Goal: Contribute content: Contribute content

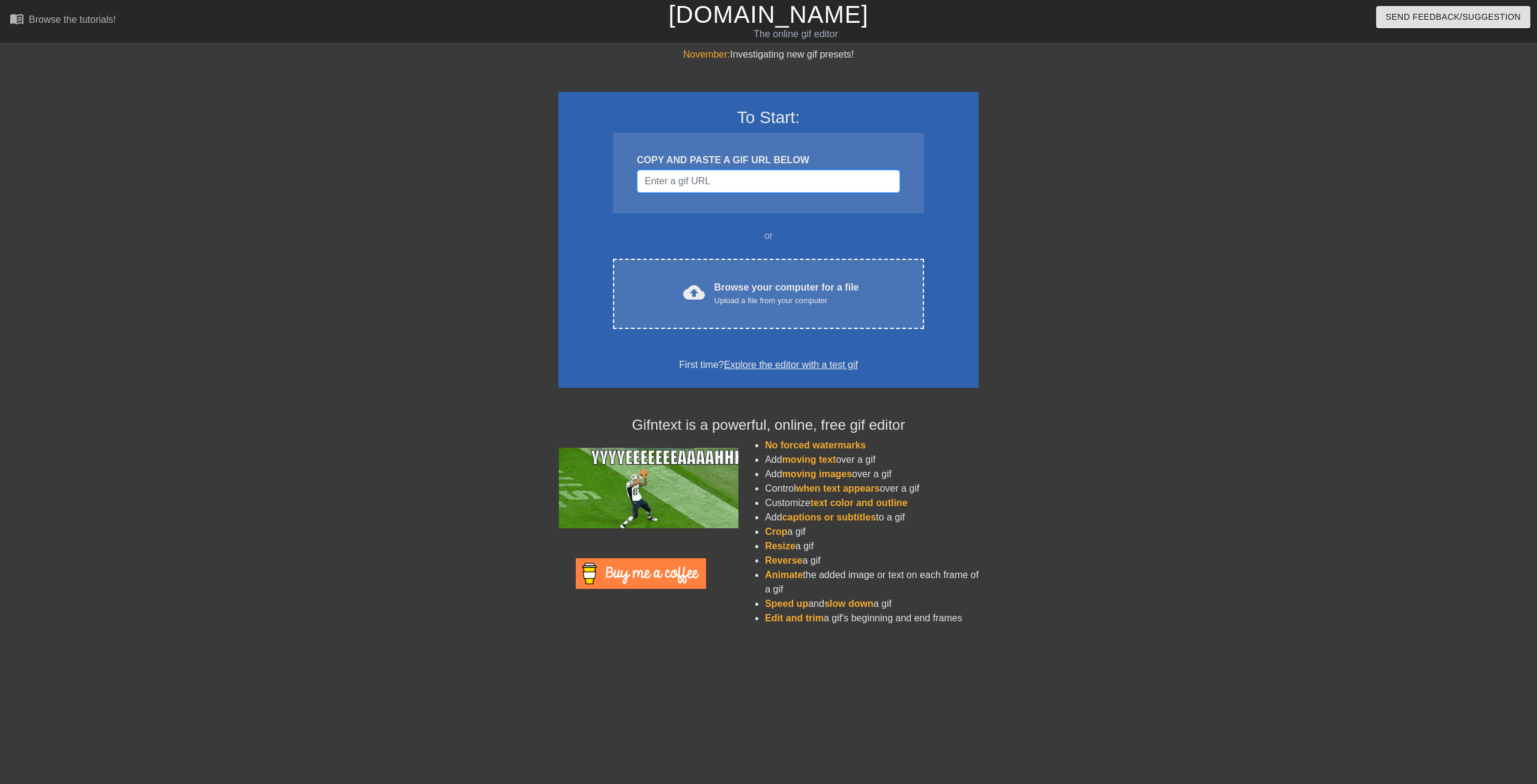
click at [753, 173] on input "Username" at bounding box center [768, 181] width 263 height 23
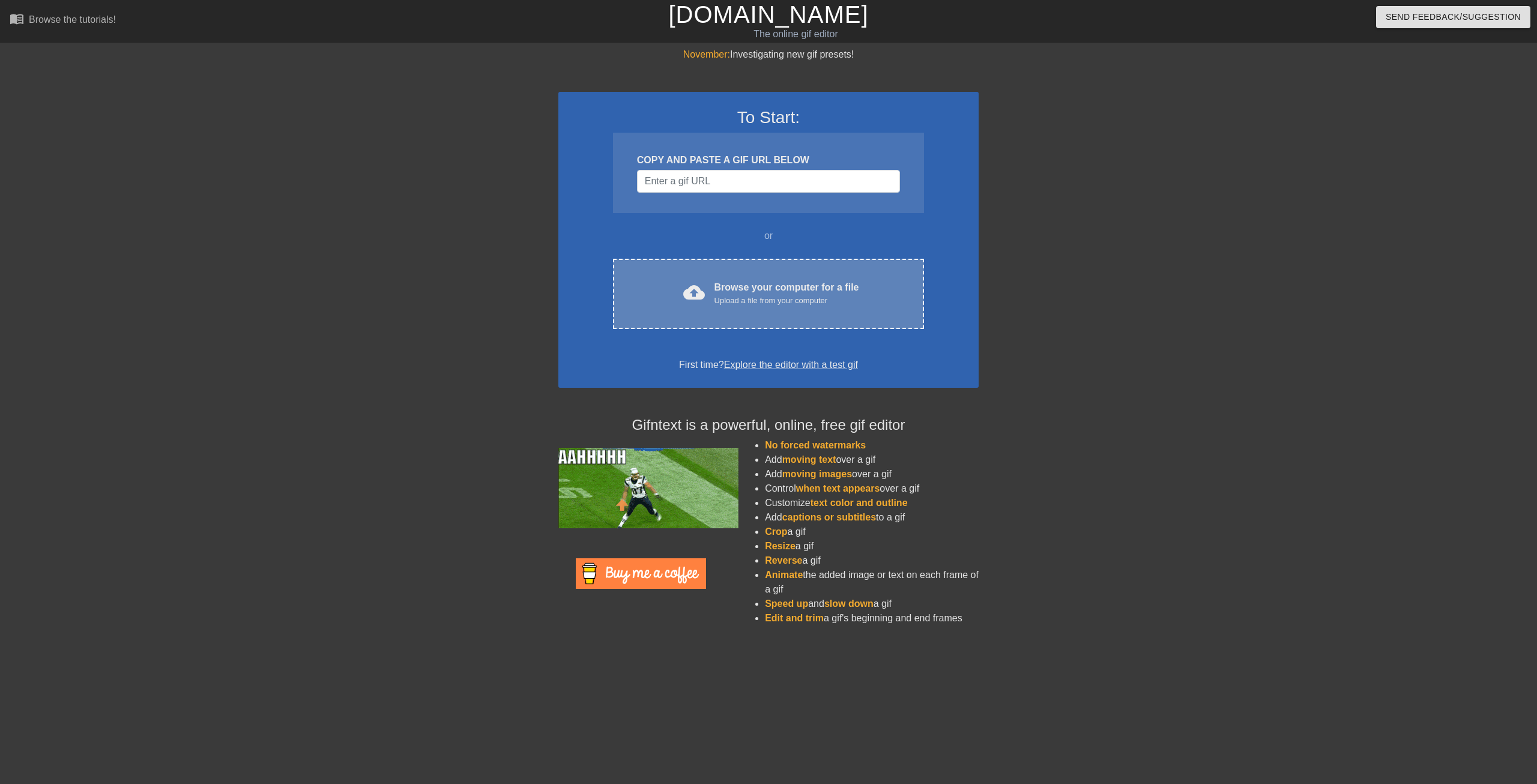
click at [784, 283] on div "Browse your computer for a file Upload a file from your computer" at bounding box center [787, 293] width 145 height 27
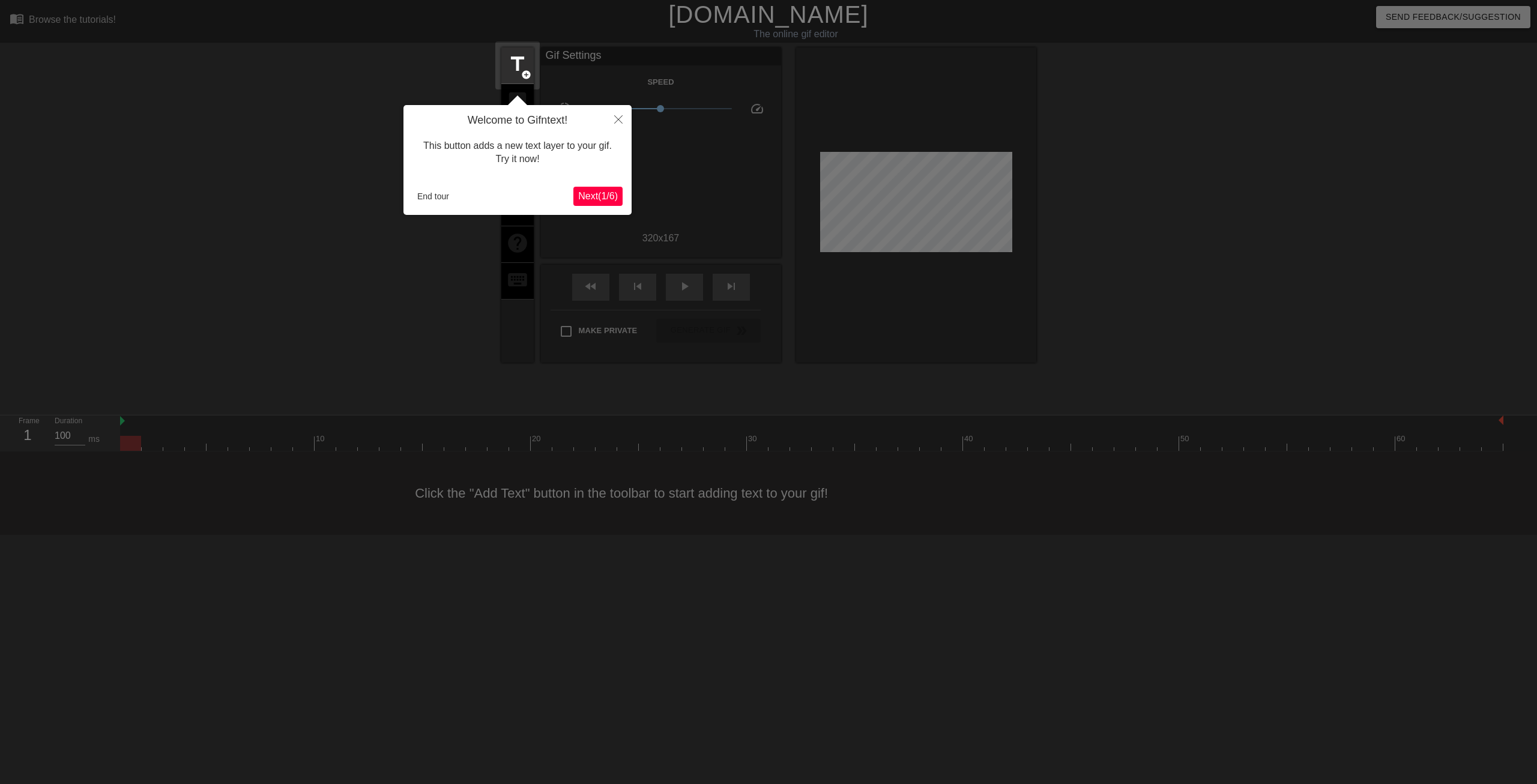
click at [590, 200] on span "Next ( 1 / 6 )" at bounding box center [598, 196] width 40 height 11
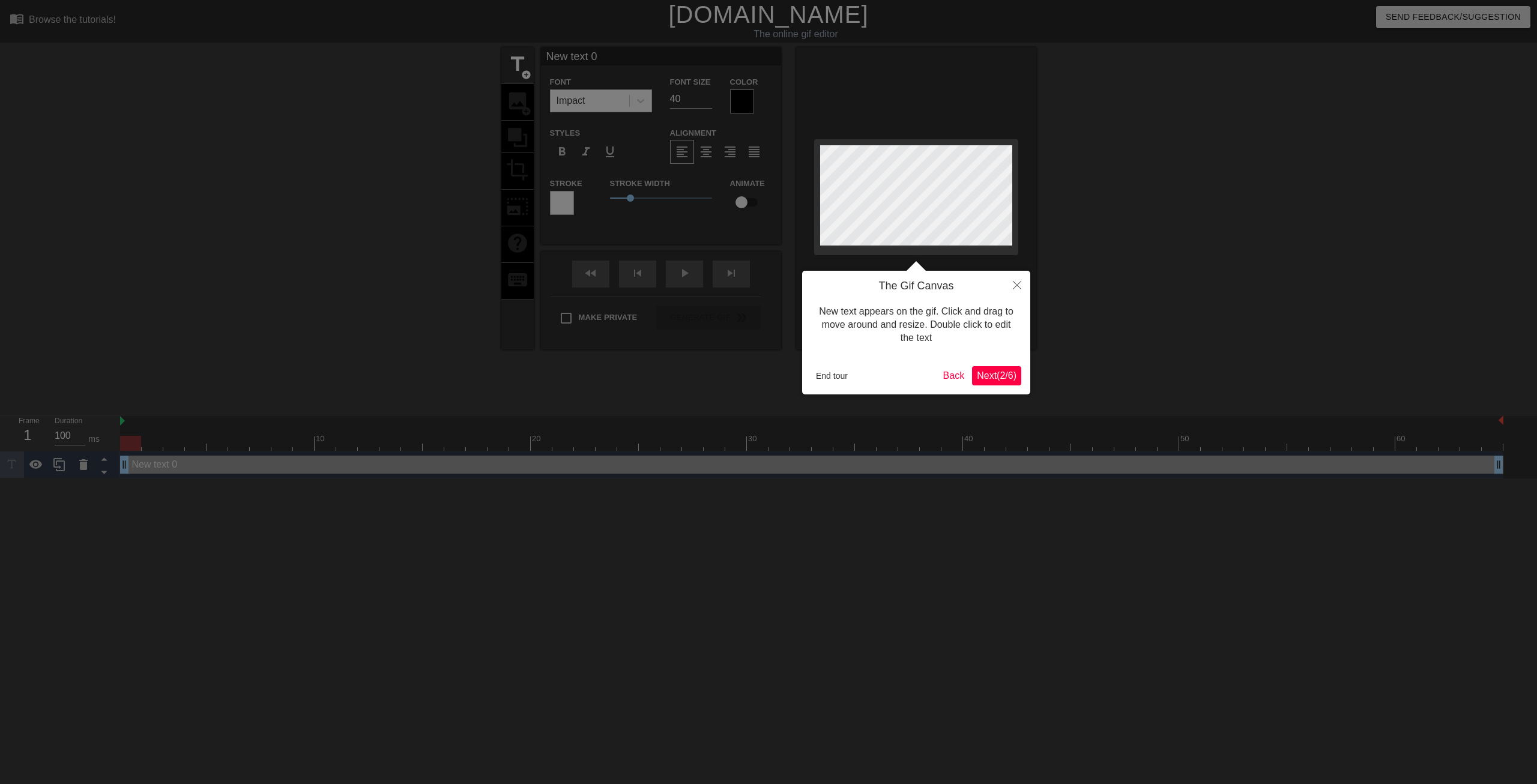
click at [977, 384] on button "Next ( 2 / 6 )" at bounding box center [997, 376] width 49 height 19
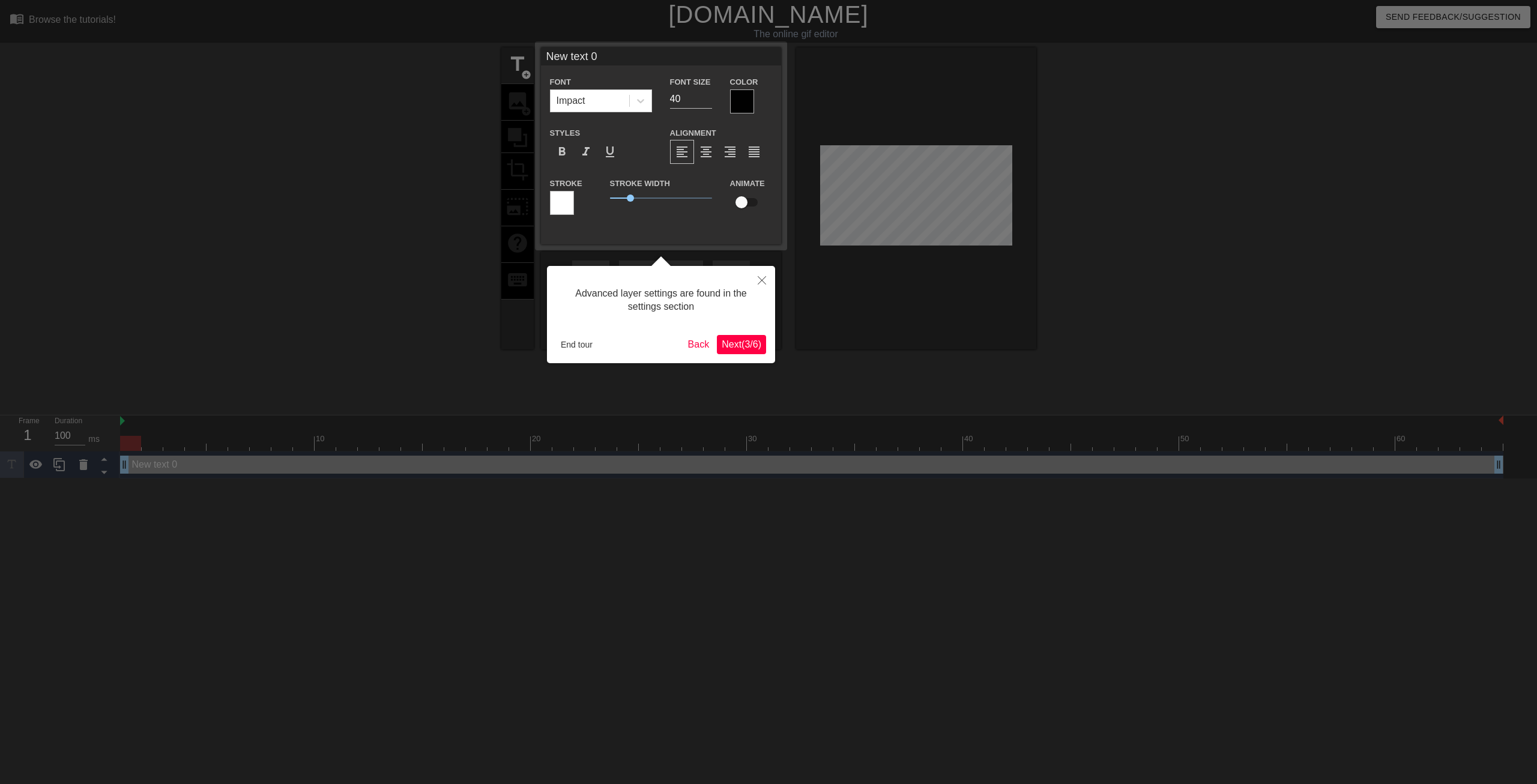
click at [736, 340] on span "Next ( 3 / 6 )" at bounding box center [741, 344] width 40 height 11
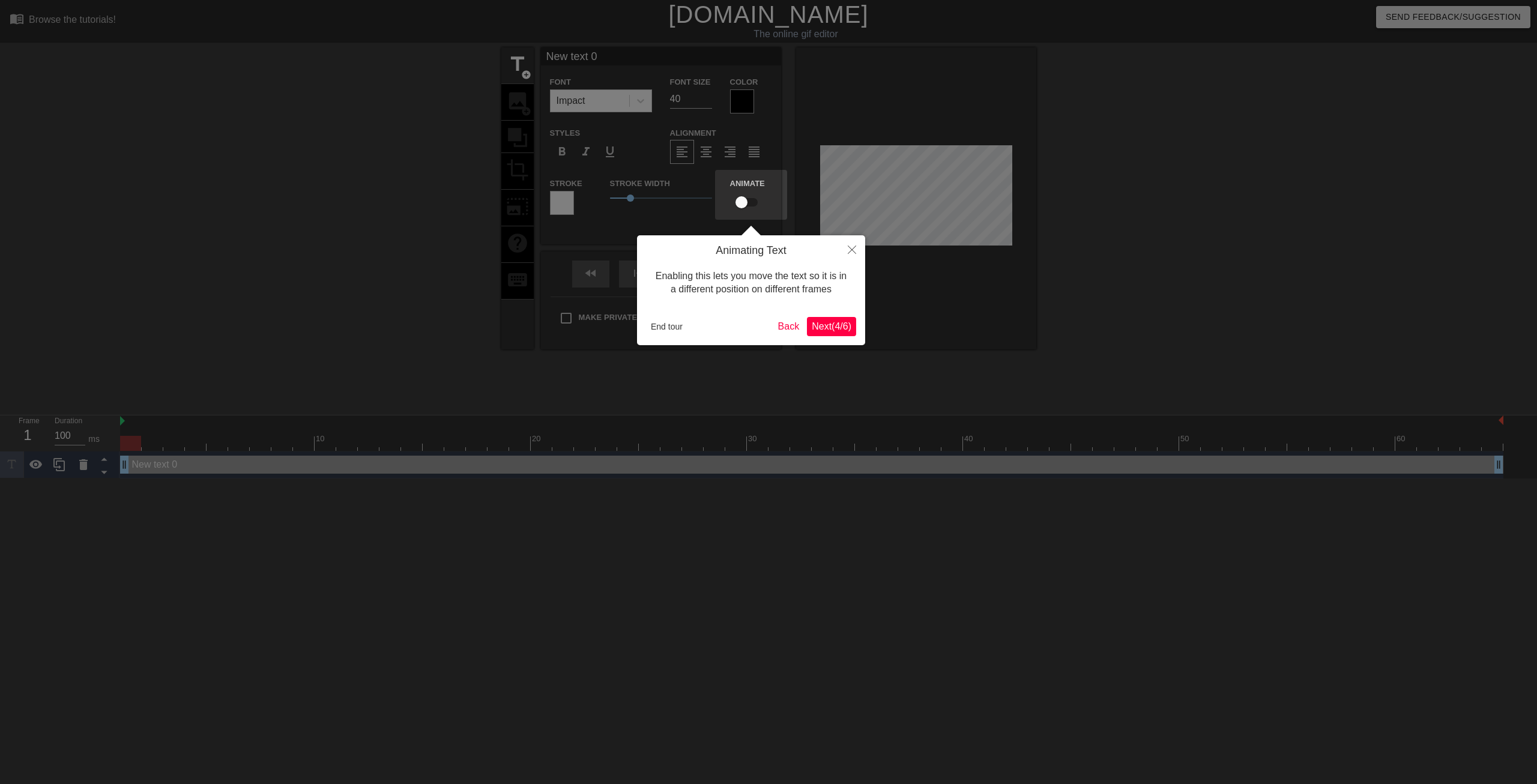
click at [822, 331] on span "Next ( 4 / 6 )" at bounding box center [831, 326] width 40 height 11
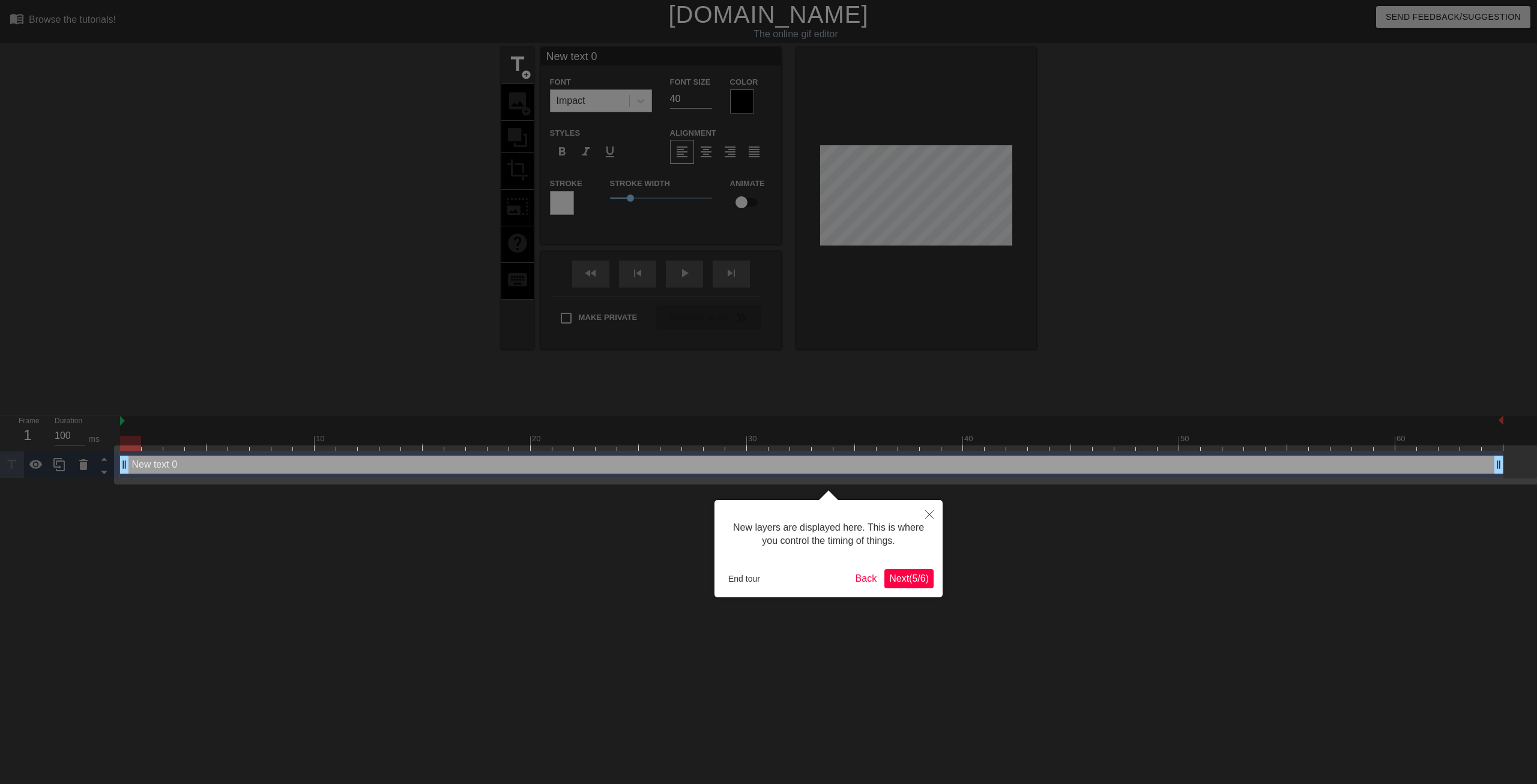
click at [896, 573] on span "Next ( 5 / 6 )" at bounding box center [909, 578] width 40 height 11
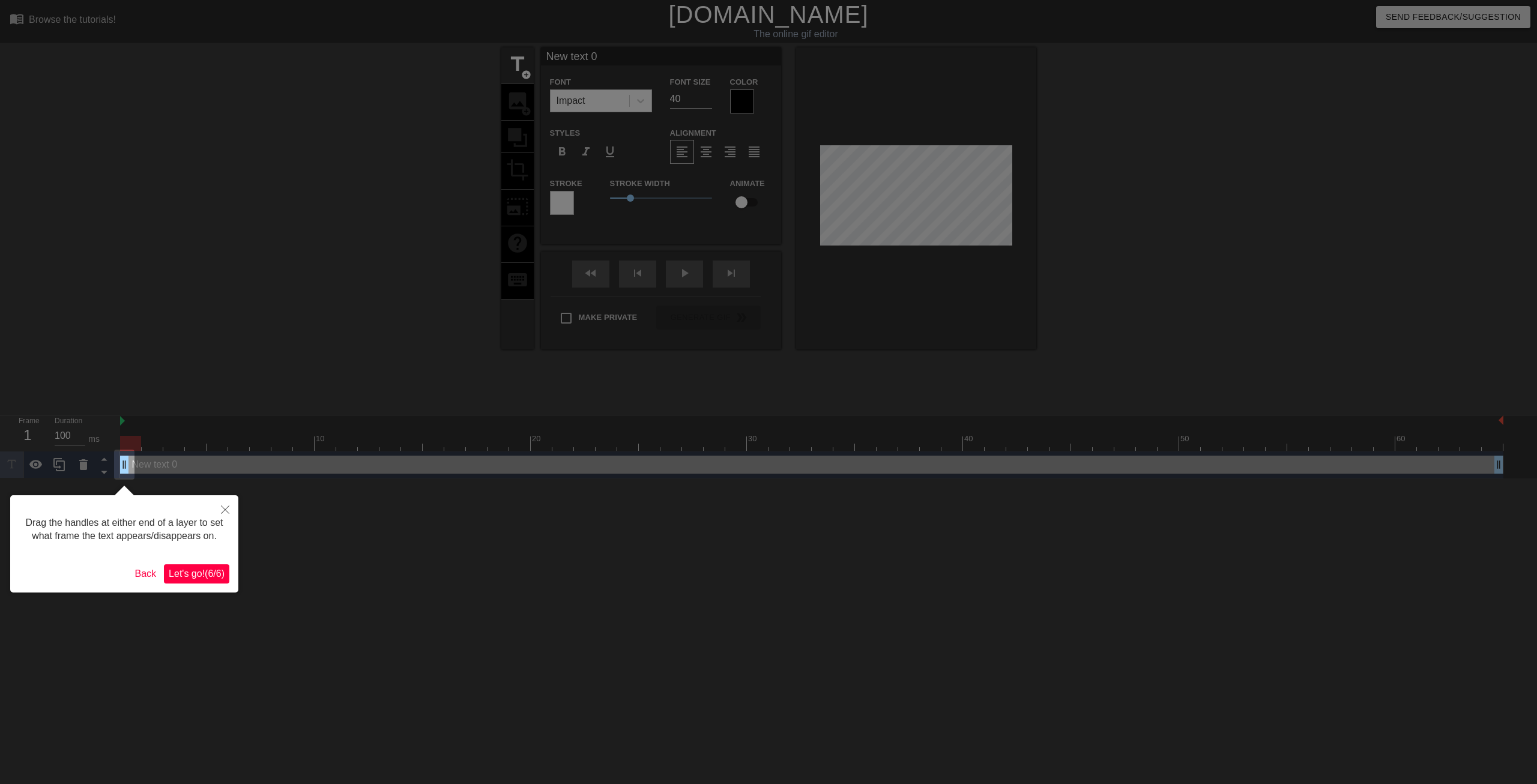
click at [224, 566] on button "Let's go! ( 6 / 6 )" at bounding box center [196, 574] width 66 height 19
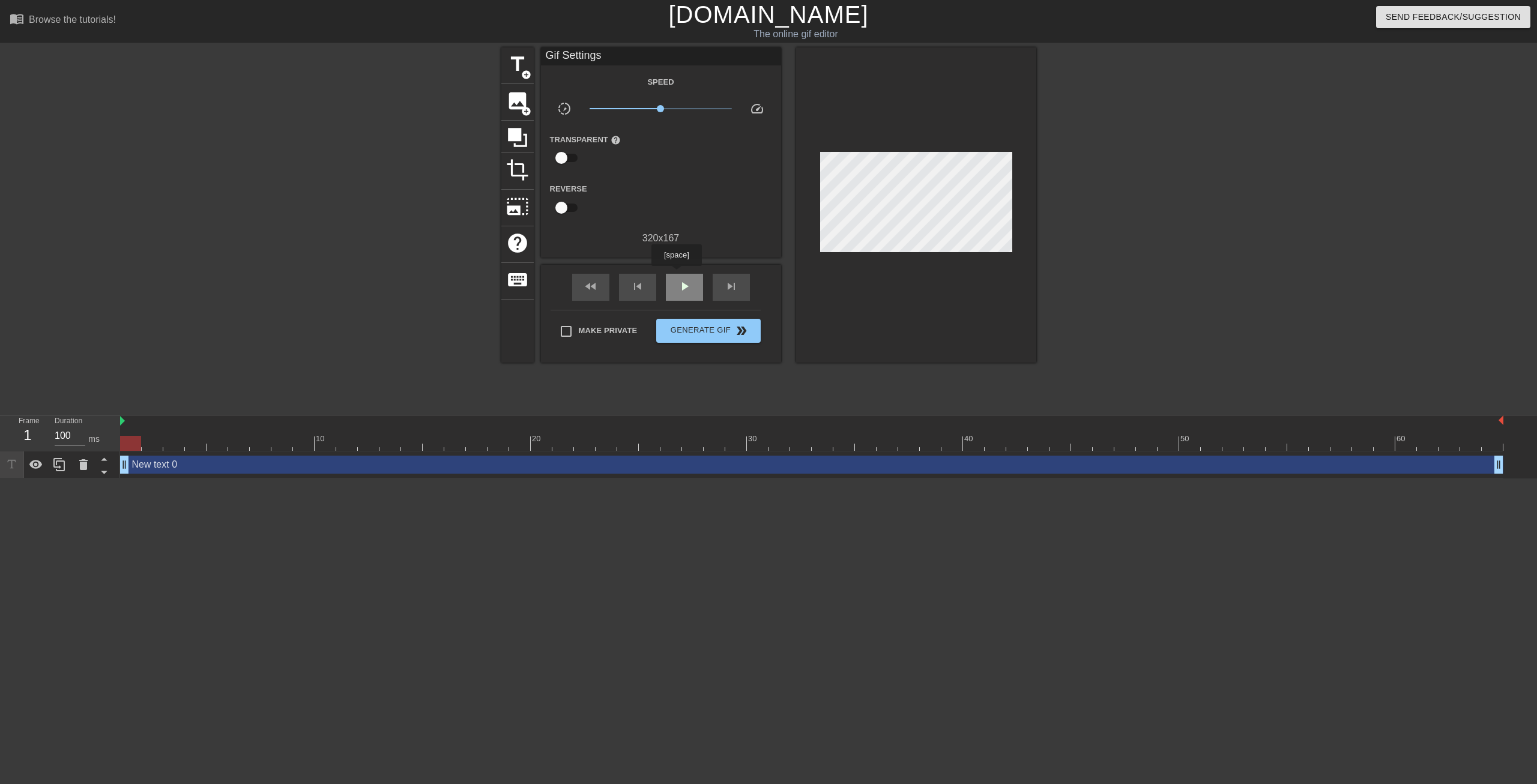
click at [676, 275] on div "play_arrow" at bounding box center [685, 287] width 37 height 27
click at [685, 283] on span "pause" at bounding box center [685, 287] width 15 height 15
click at [602, 293] on div "fast_rewind" at bounding box center [591, 287] width 37 height 27
click at [682, 292] on span "play_arrow" at bounding box center [685, 287] width 15 height 15
click at [682, 292] on span "pause" at bounding box center [685, 287] width 15 height 15
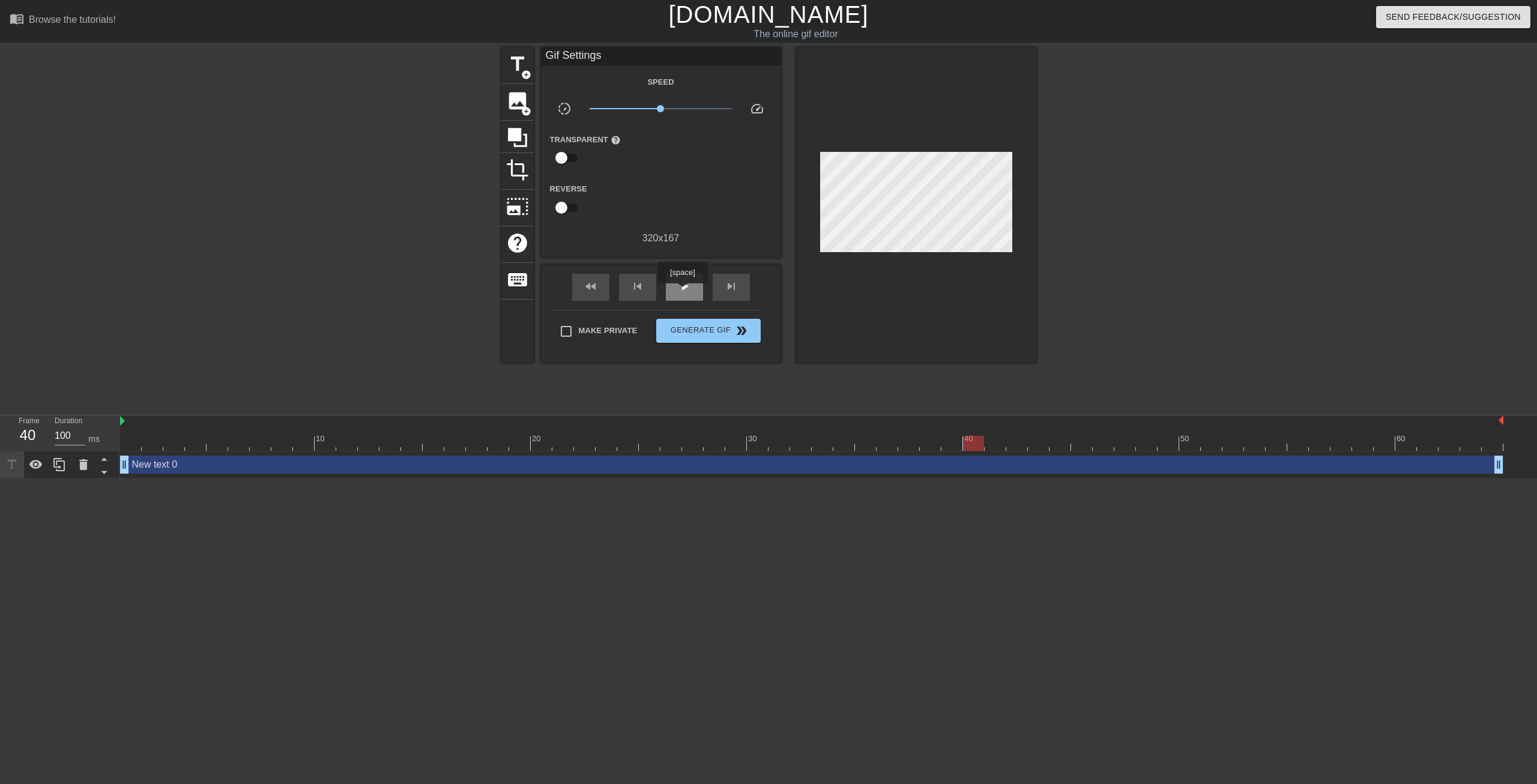
click at [682, 292] on span "play_arrow" at bounding box center [685, 287] width 15 height 15
click at [682, 292] on span "pause" at bounding box center [685, 287] width 15 height 15
click at [682, 292] on span "play_arrow" at bounding box center [685, 287] width 15 height 15
click at [682, 292] on span "pause" at bounding box center [685, 287] width 15 height 15
click at [682, 292] on span "play_arrow" at bounding box center [685, 287] width 15 height 15
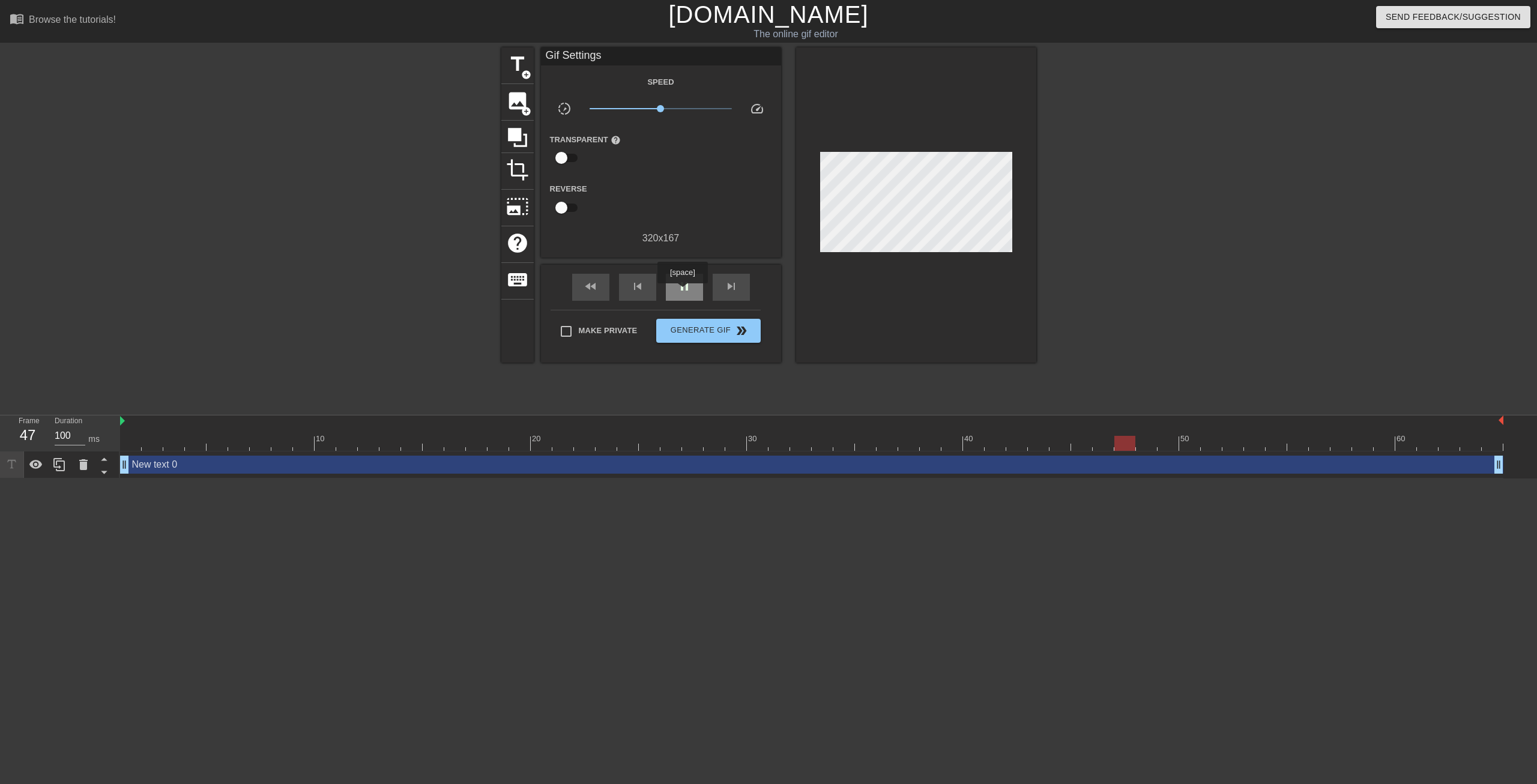
click at [682, 292] on span "pause" at bounding box center [685, 287] width 15 height 15
drag, startPoint x: 1144, startPoint y: 444, endPoint x: 1113, endPoint y: 441, distance: 31.1
click at [1113, 441] on div at bounding box center [1104, 443] width 21 height 15
click at [1245, 140] on div "title add_circle image add_circle crop photo_size_select_large help keyboard Gi…" at bounding box center [768, 228] width 1537 height 360
click at [527, 106] on span "add_circle" at bounding box center [526, 111] width 11 height 11
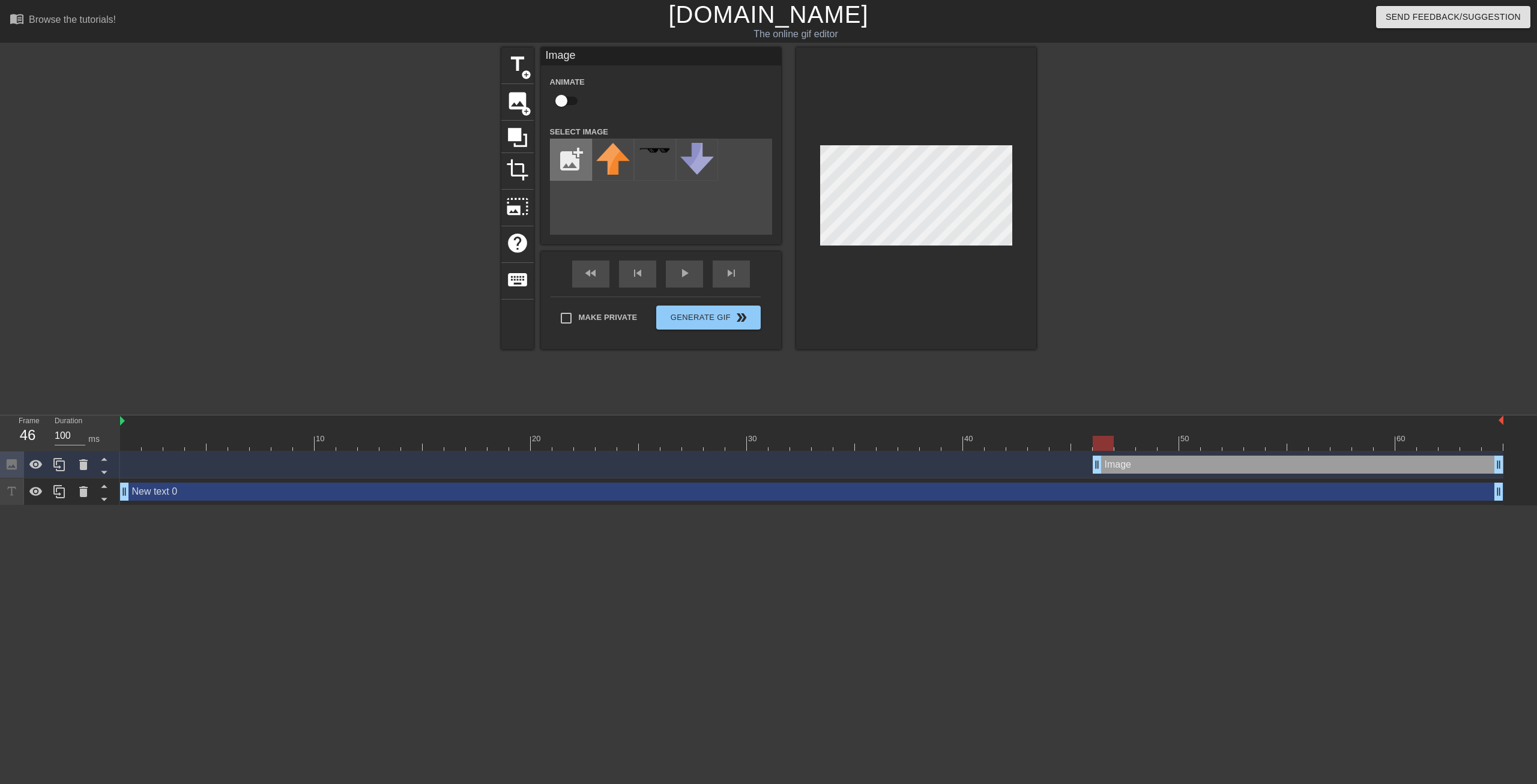
click at [580, 145] on input "file" at bounding box center [571, 160] width 41 height 40
type input "C:\fakepath\gavenquant.png"
click at [611, 159] on img at bounding box center [613, 160] width 33 height 36
click at [811, 228] on div at bounding box center [916, 198] width 240 height 302
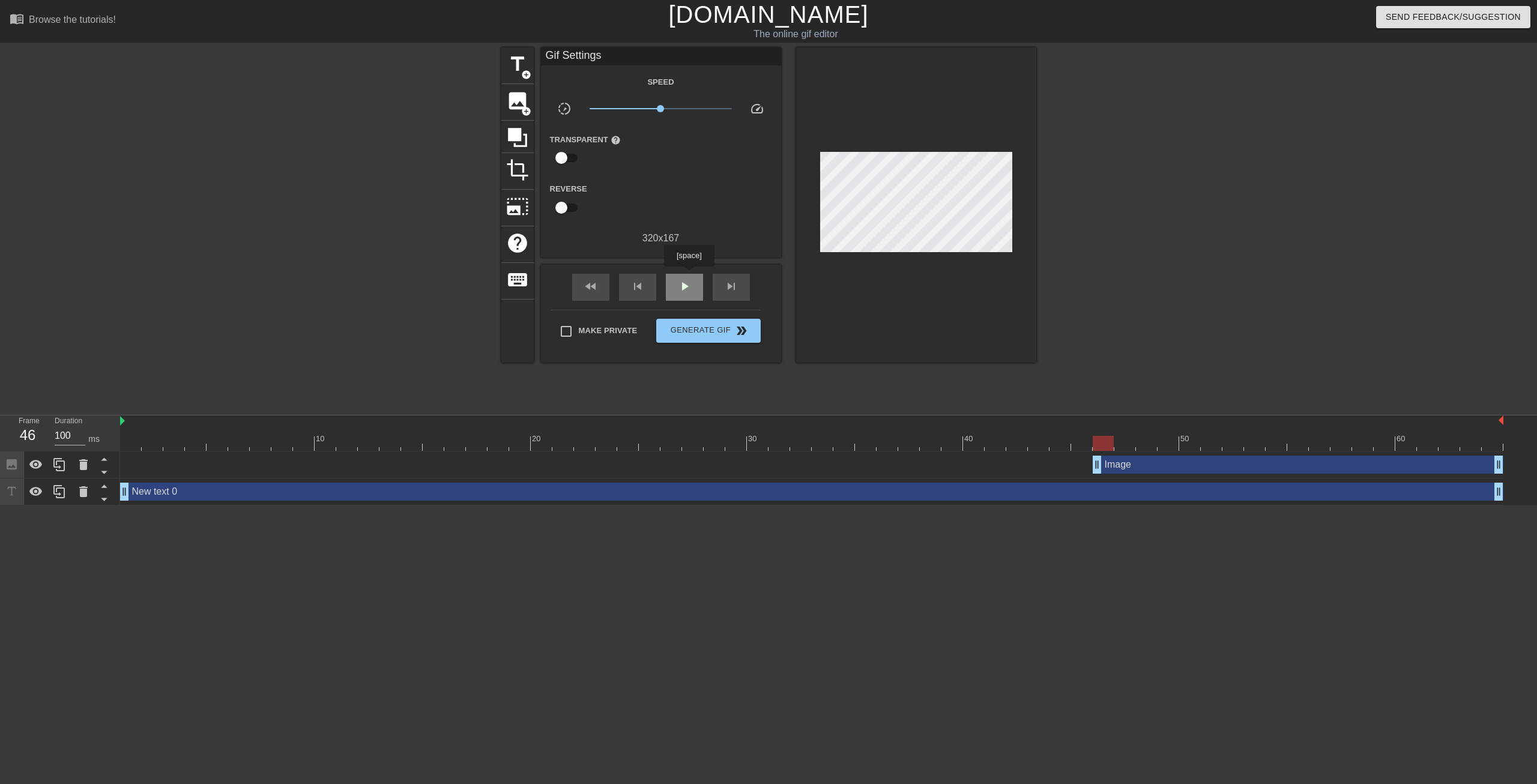
click at [689, 275] on div "play_arrow" at bounding box center [685, 287] width 37 height 27
click at [689, 275] on div "pause" at bounding box center [685, 287] width 37 height 27
click at [689, 275] on div "play_arrow" at bounding box center [685, 287] width 37 height 27
click at [689, 275] on div "pause" at bounding box center [685, 287] width 37 height 27
click at [605, 293] on div "fast_rewind" at bounding box center [591, 287] width 37 height 27
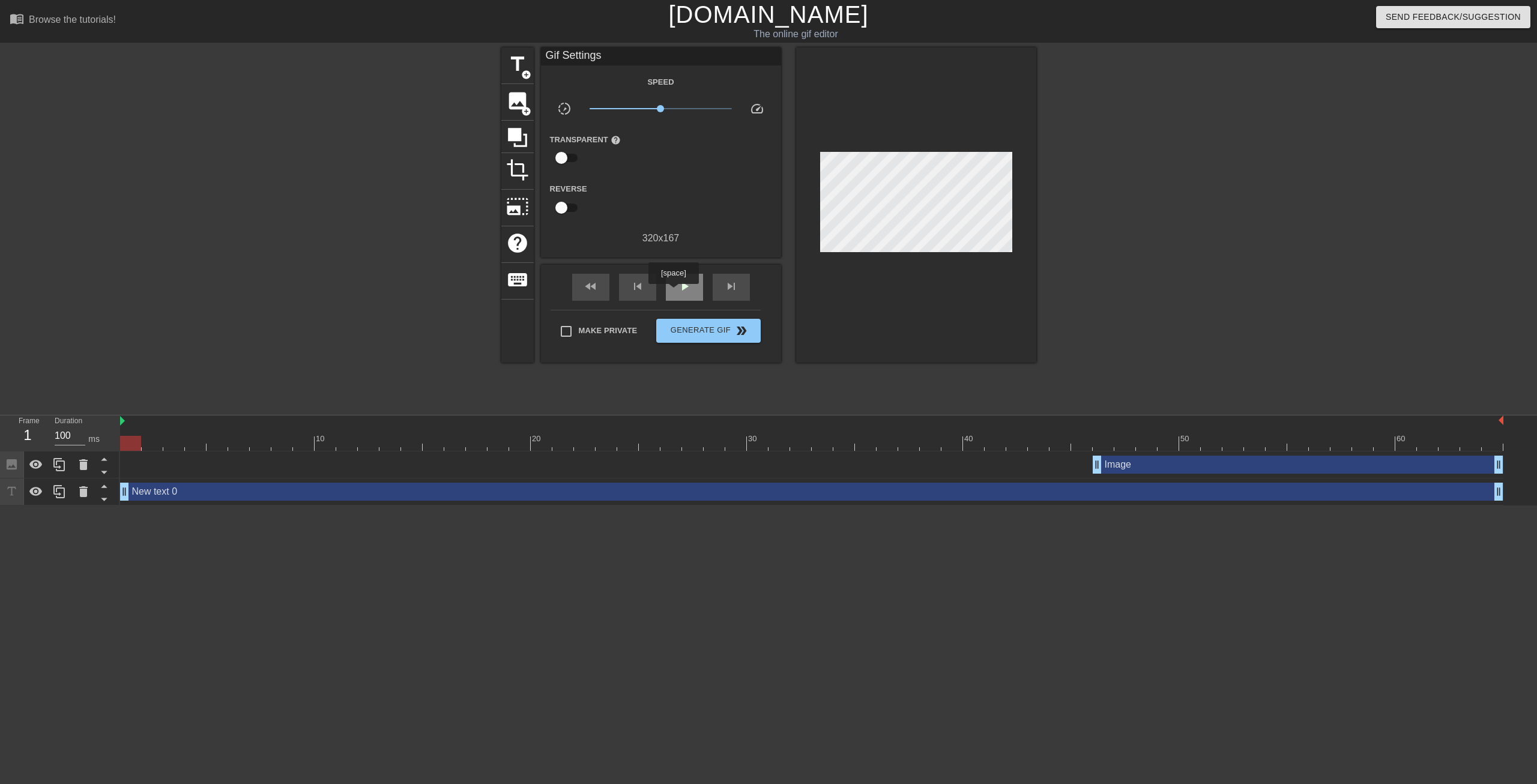
click at [673, 292] on div "play_arrow" at bounding box center [685, 287] width 37 height 27
click at [687, 293] on div "pause" at bounding box center [685, 287] width 37 height 27
click at [1118, 439] on div at bounding box center [1125, 443] width 21 height 15
drag, startPoint x: 1125, startPoint y: 441, endPoint x: 1088, endPoint y: 442, distance: 37.0
click at [1088, 442] on div at bounding box center [1082, 443] width 21 height 15
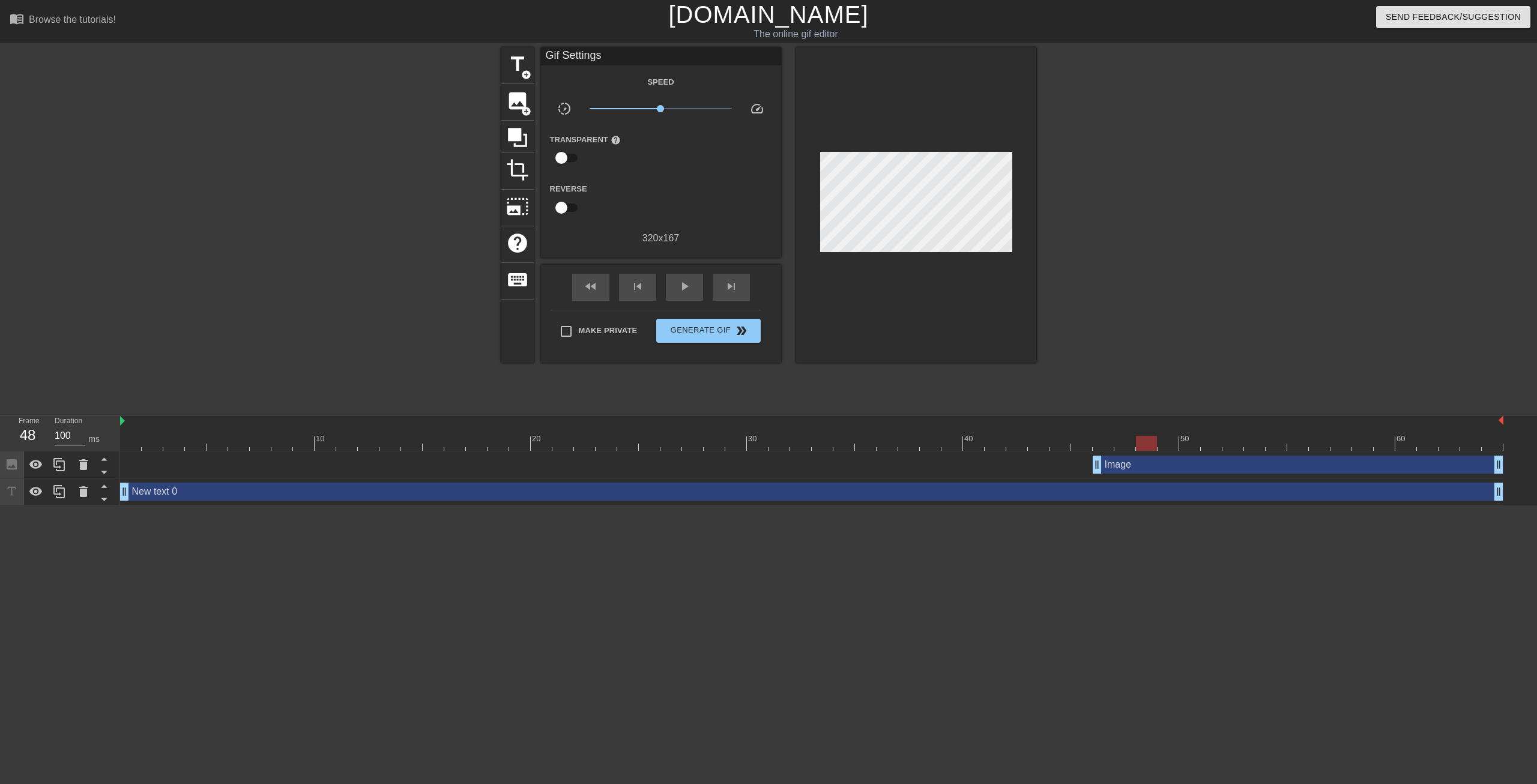
drag, startPoint x: 1087, startPoint y: 439, endPoint x: 1142, endPoint y: 445, distance: 55.3
click at [1142, 445] on div at bounding box center [1146, 443] width 21 height 15
click at [1501, 467] on div "Image drag_handle drag_handle" at bounding box center [1298, 464] width 411 height 18
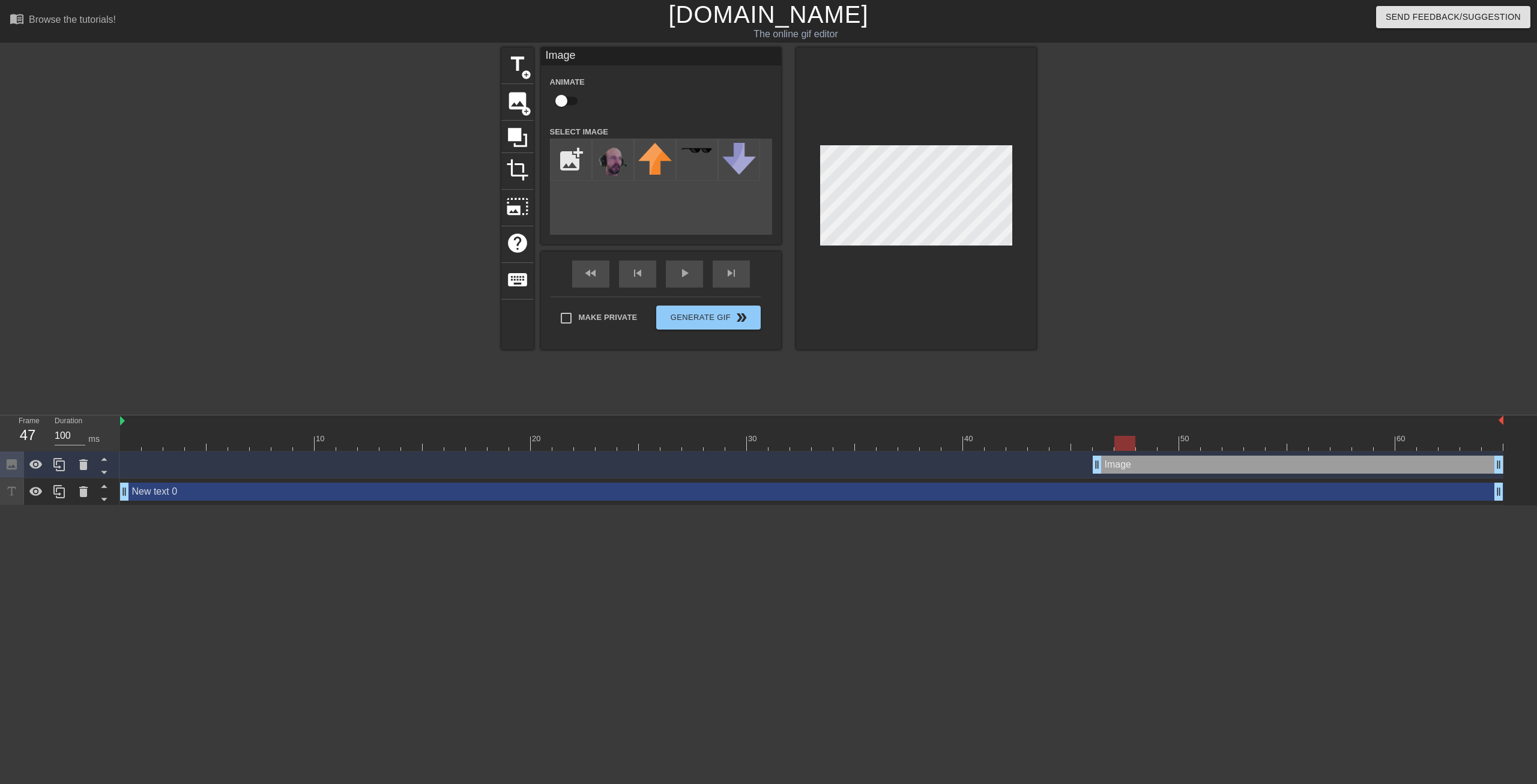
drag, startPoint x: 1142, startPoint y: 444, endPoint x: 1125, endPoint y: 445, distance: 17.0
click at [1125, 445] on div at bounding box center [1125, 443] width 21 height 15
drag, startPoint x: 1498, startPoint y: 467, endPoint x: 1125, endPoint y: 470, distance: 373.0
click at [1125, 470] on div "Image drag_handle drag_handle" at bounding box center [1114, 464] width 43 height 18
click at [1112, 270] on div at bounding box center [1141, 228] width 180 height 360
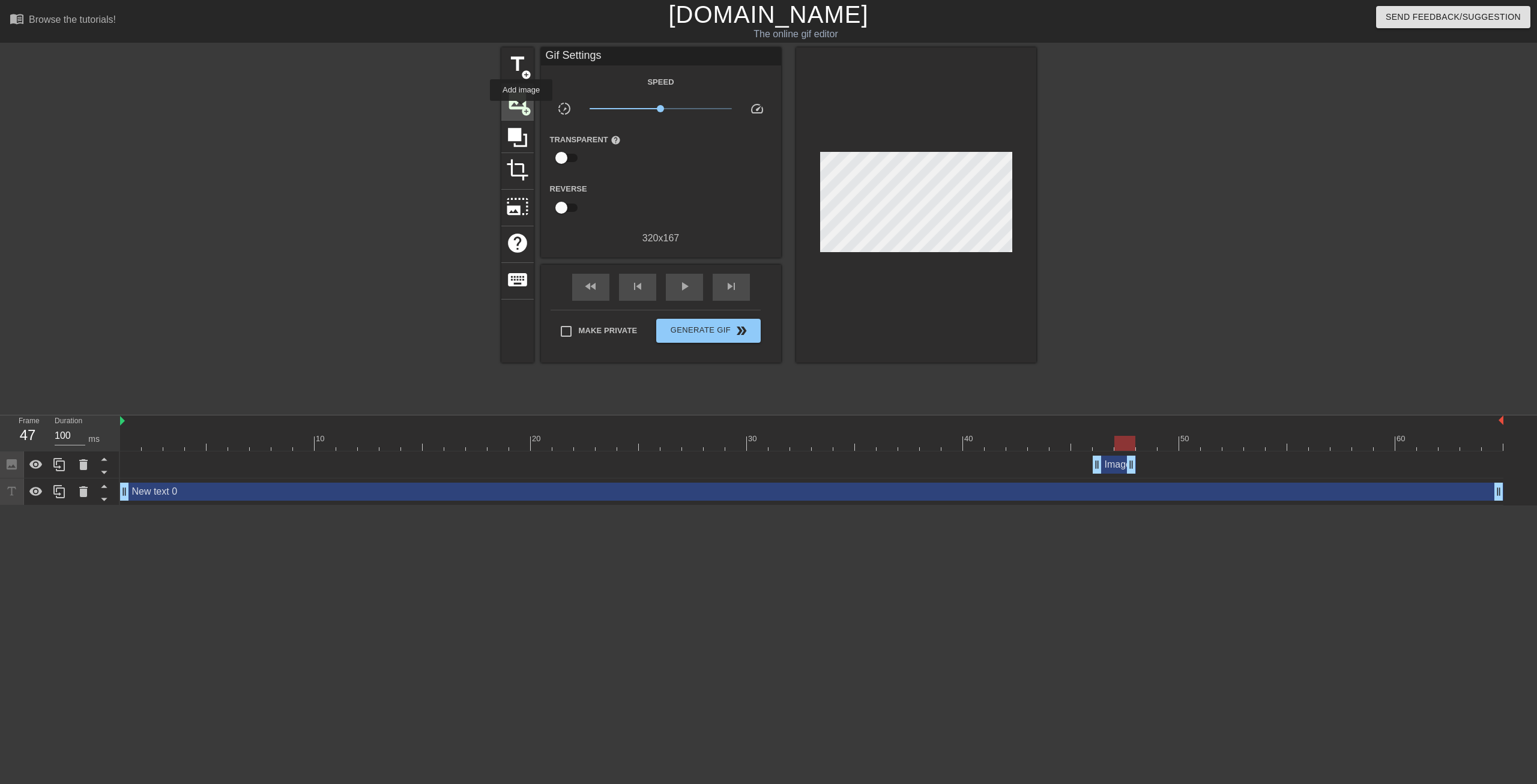
click at [521, 109] on span "add_circle" at bounding box center [526, 111] width 11 height 11
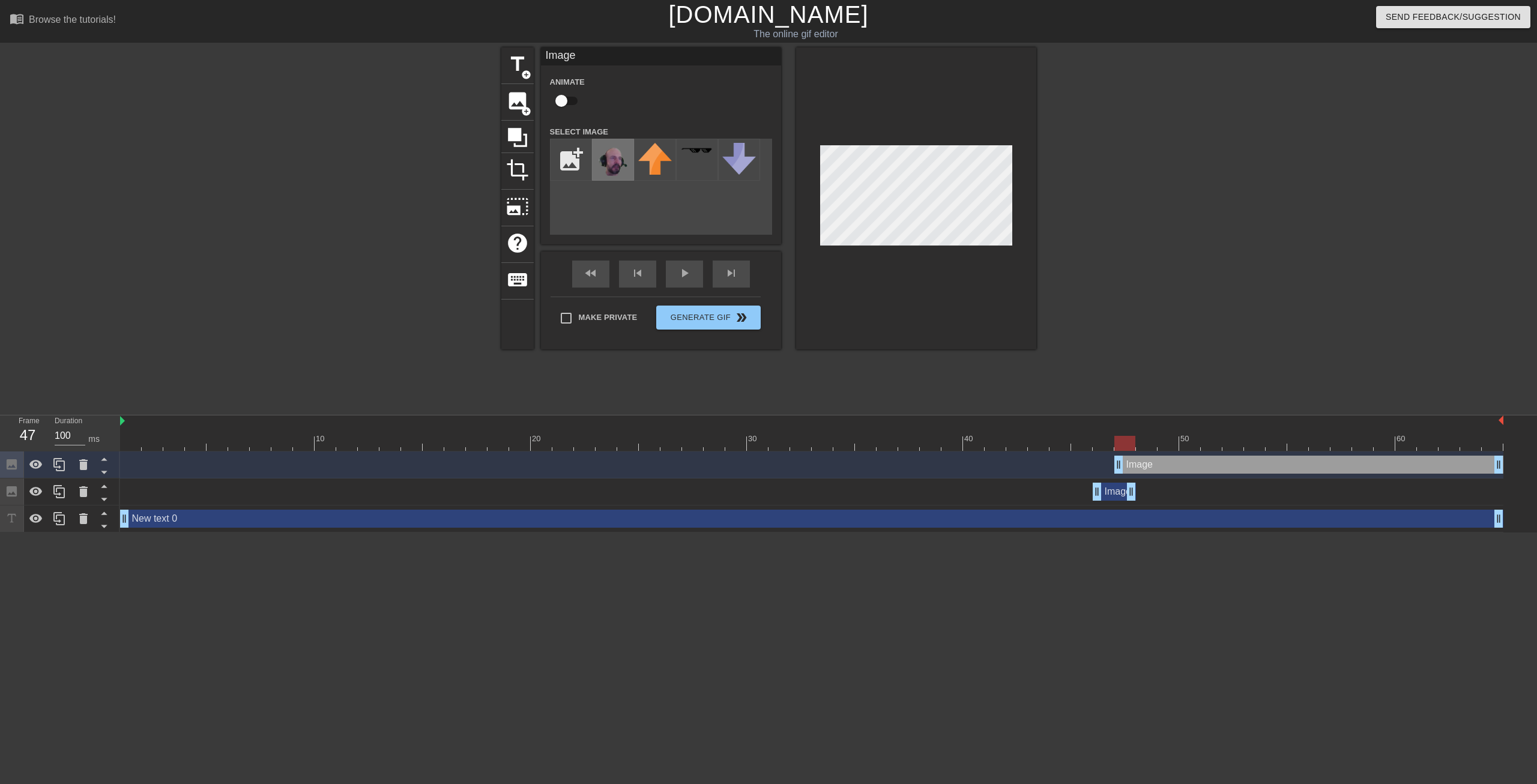
click at [621, 159] on img at bounding box center [613, 160] width 33 height 36
drag, startPoint x: 1128, startPoint y: 445, endPoint x: 1141, endPoint y: 444, distance: 13.0
click at [1141, 444] on div at bounding box center [1146, 443] width 21 height 15
drag, startPoint x: 1497, startPoint y: 468, endPoint x: 1144, endPoint y: 467, distance: 353.0
click at [1144, 467] on div "Image drag_handle drag_handle" at bounding box center [1135, 464] width 43 height 18
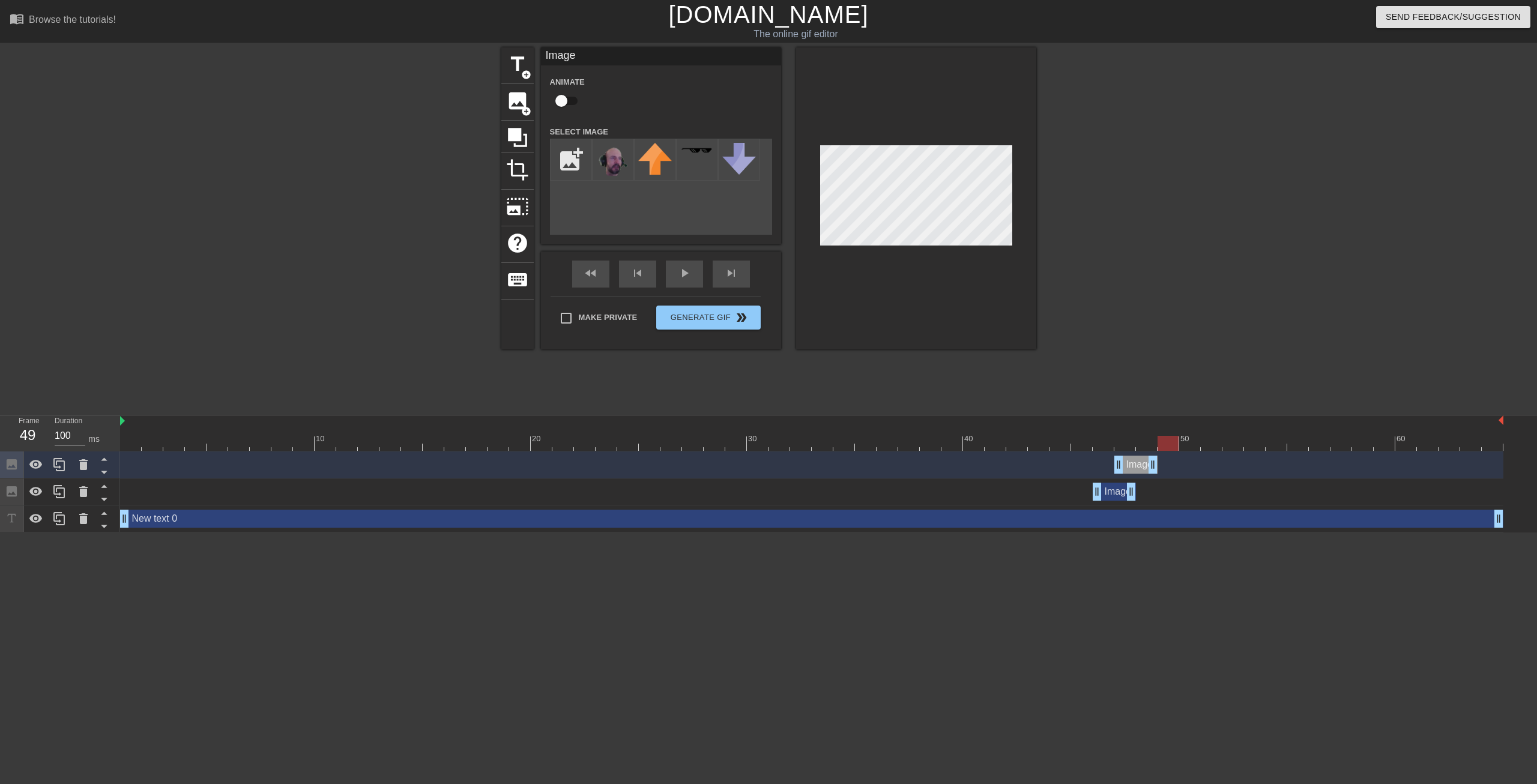
drag, startPoint x: 1149, startPoint y: 443, endPoint x: 1164, endPoint y: 442, distance: 15.0
click at [1164, 442] on div at bounding box center [1168, 443] width 21 height 15
click at [618, 173] on img at bounding box center [613, 160] width 33 height 36
click at [613, 159] on img at bounding box center [613, 160] width 33 height 36
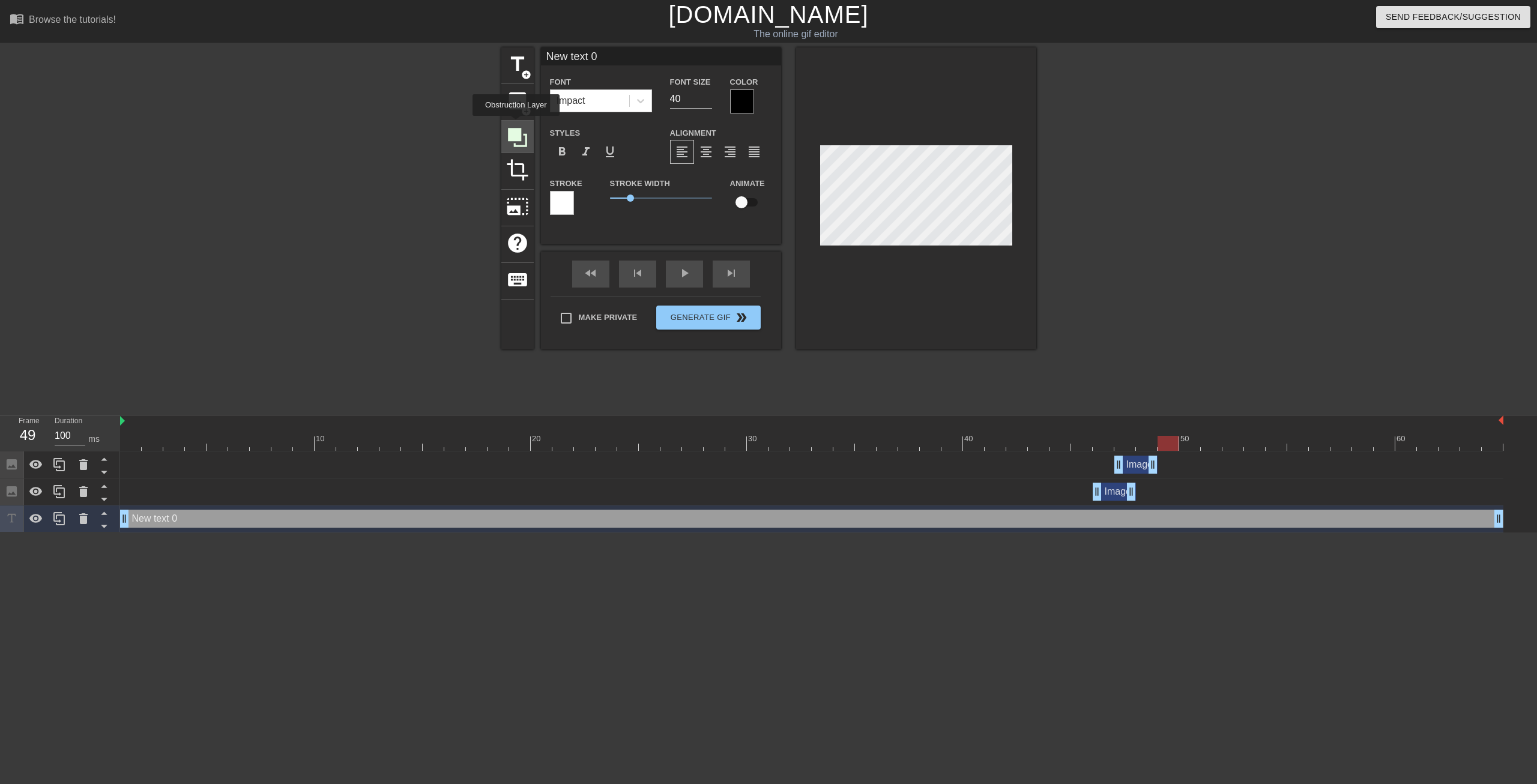
click at [516, 126] on icon at bounding box center [518, 138] width 23 height 23
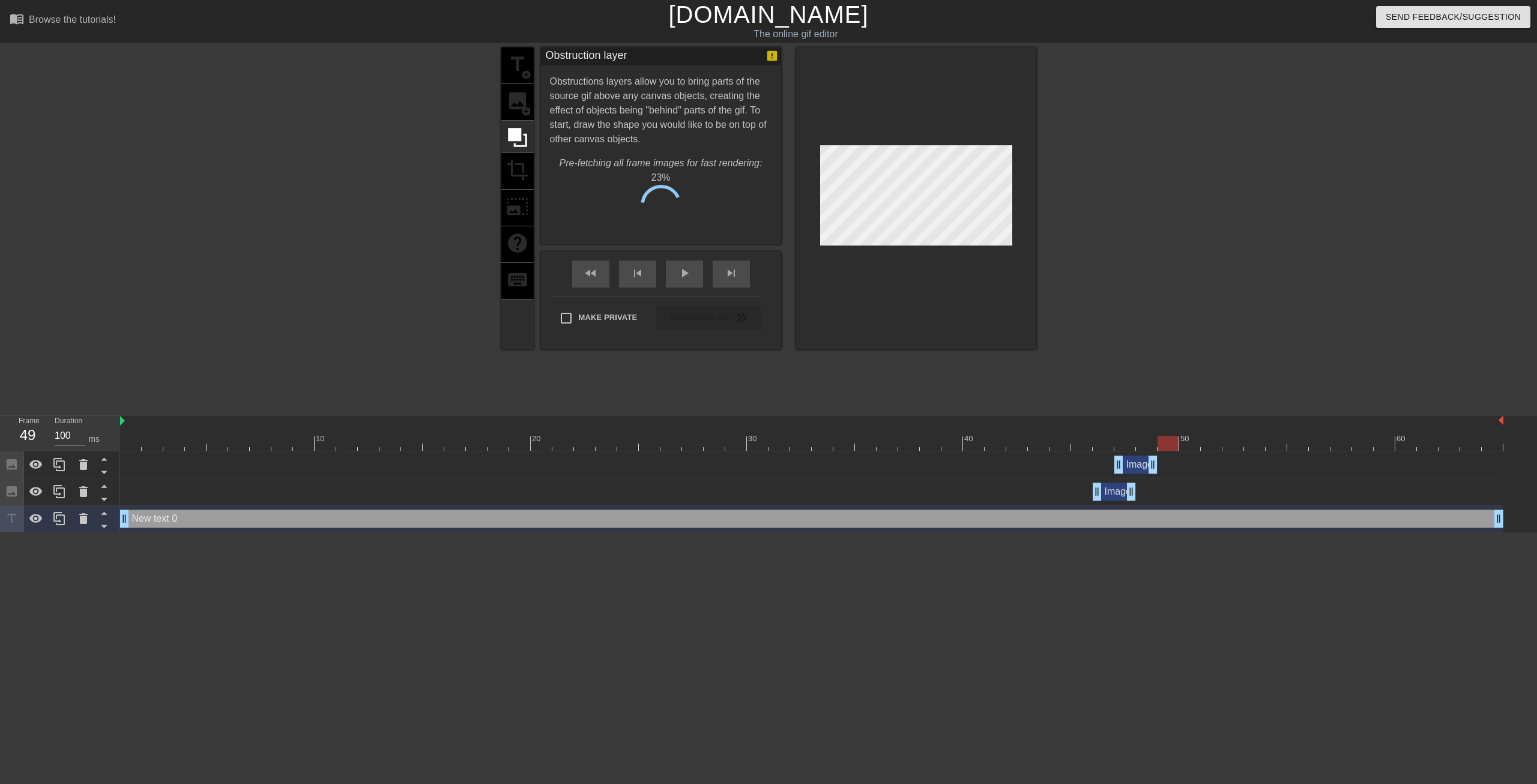
click at [516, 108] on div "title add_circle image add_circle crop photo_size_select_large help keyboard" at bounding box center [518, 198] width 32 height 302
click at [519, 103] on div "title add_circle image add_circle crop photo_size_select_large help keyboard" at bounding box center [518, 198] width 32 height 302
click at [607, 216] on span "Cancel" at bounding box center [600, 209] width 38 height 15
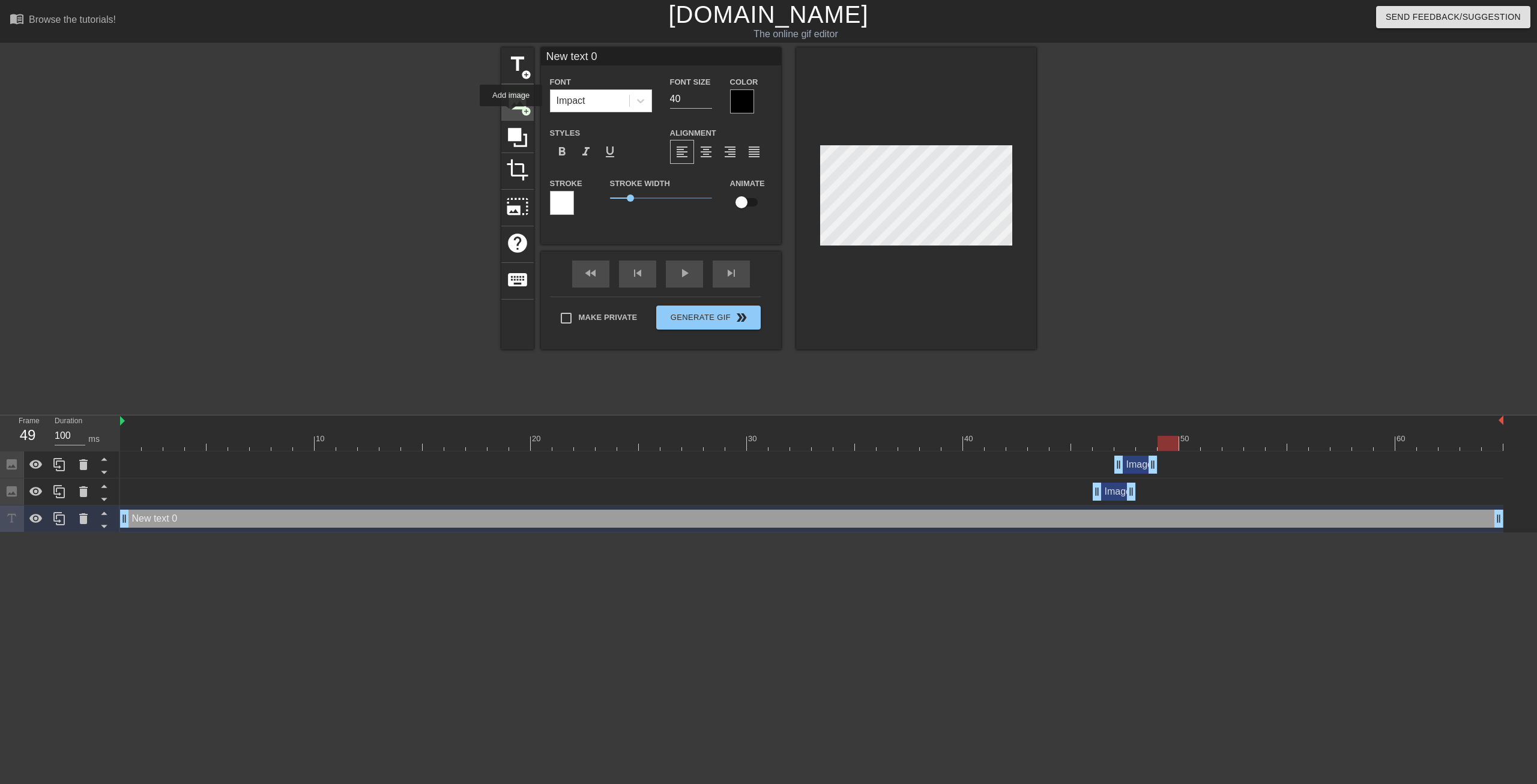
click at [511, 115] on div "image add_circle" at bounding box center [518, 102] width 32 height 36
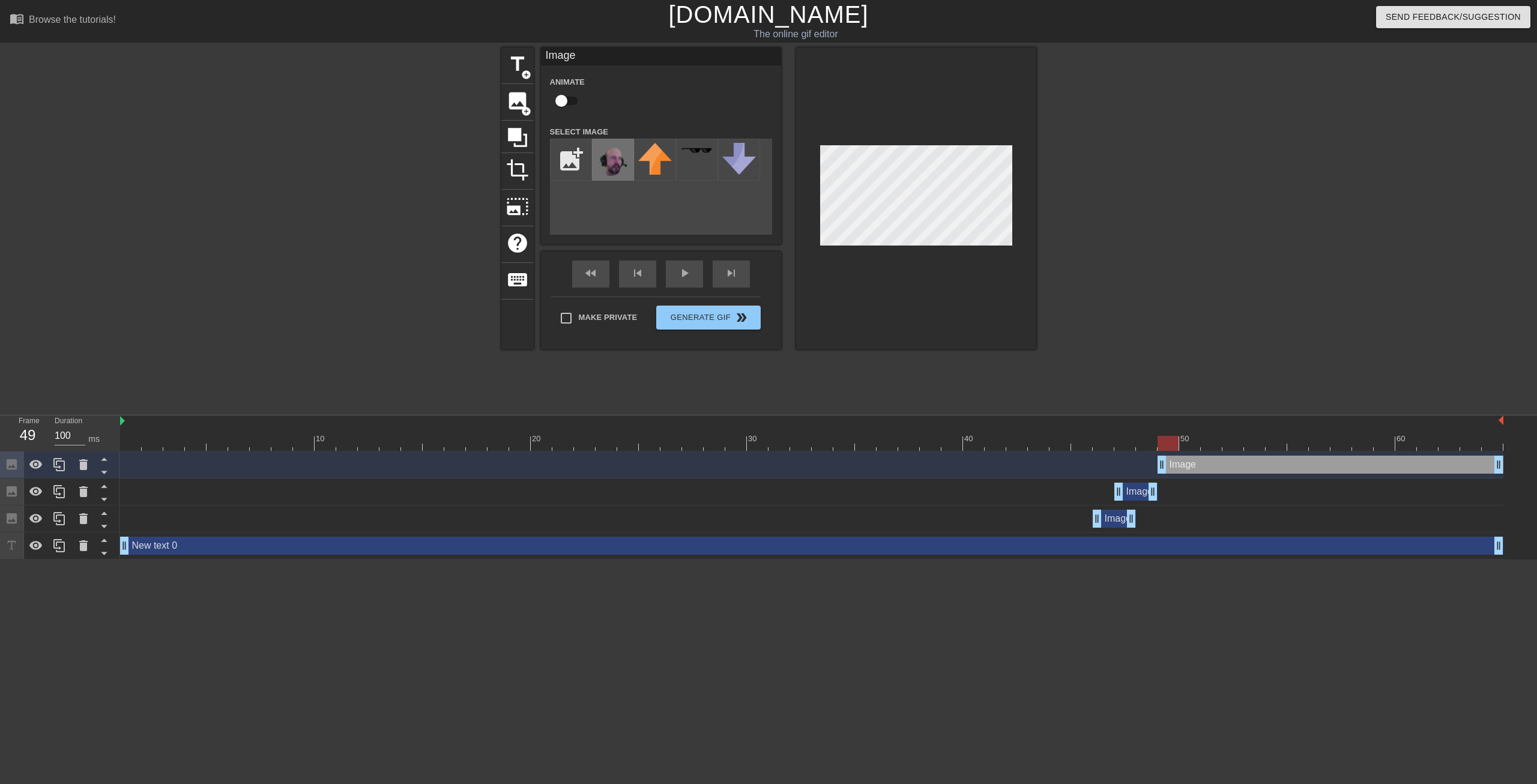
click at [618, 163] on img at bounding box center [613, 160] width 33 height 36
click at [875, 256] on div at bounding box center [916, 198] width 240 height 302
drag, startPoint x: 1501, startPoint y: 467, endPoint x: 1182, endPoint y: 461, distance: 319.1
click at [1182, 461] on div "Image drag_handle drag_handle" at bounding box center [811, 464] width 1383 height 18
click at [672, 279] on div "play_arrow" at bounding box center [685, 274] width 37 height 27
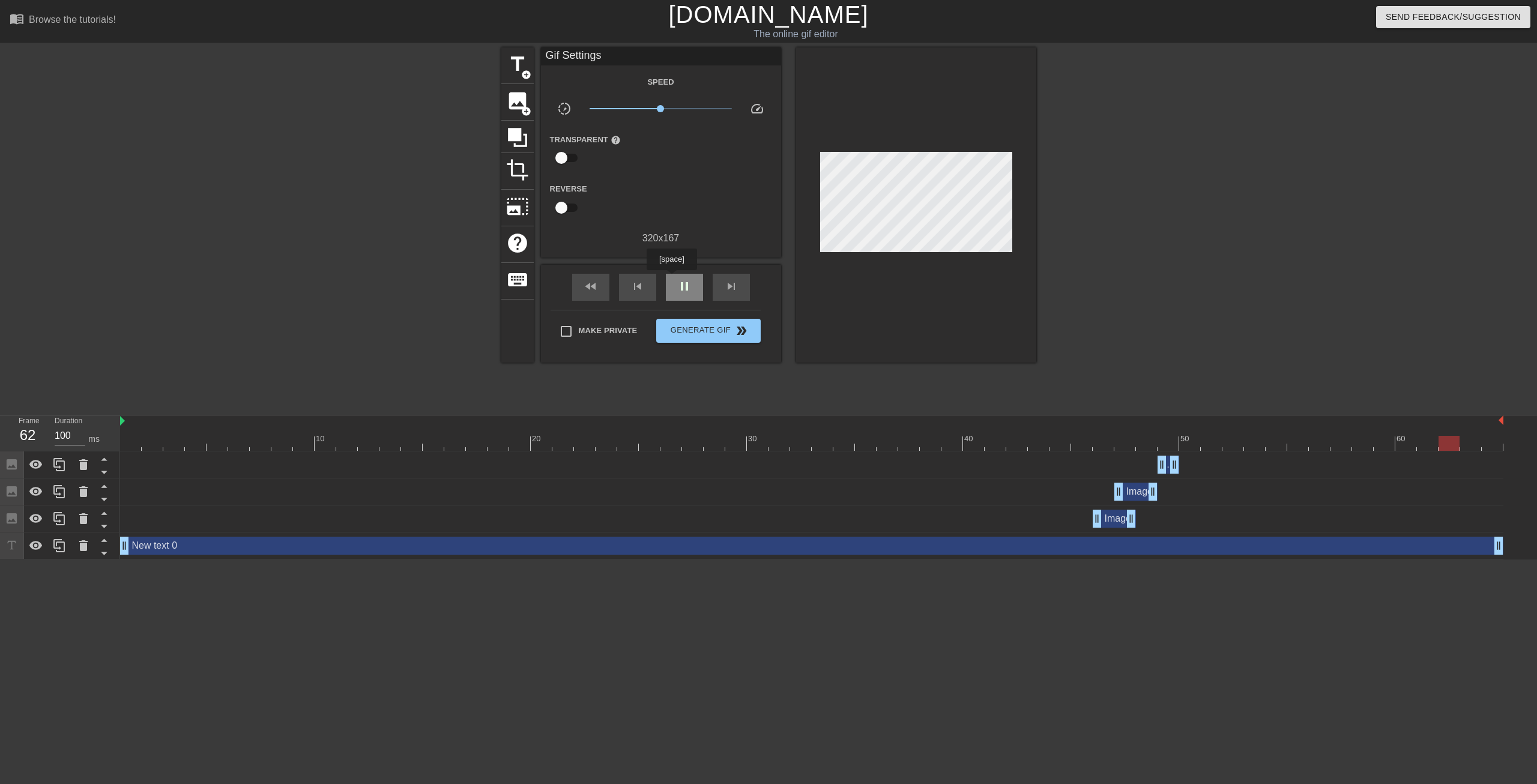
click at [672, 279] on div "pause" at bounding box center [685, 287] width 37 height 27
drag, startPoint x: 1175, startPoint y: 468, endPoint x: 1192, endPoint y: 467, distance: 17.0
click at [1192, 467] on div "Image drag_handle drag_handle" at bounding box center [1179, 464] width 43 height 18
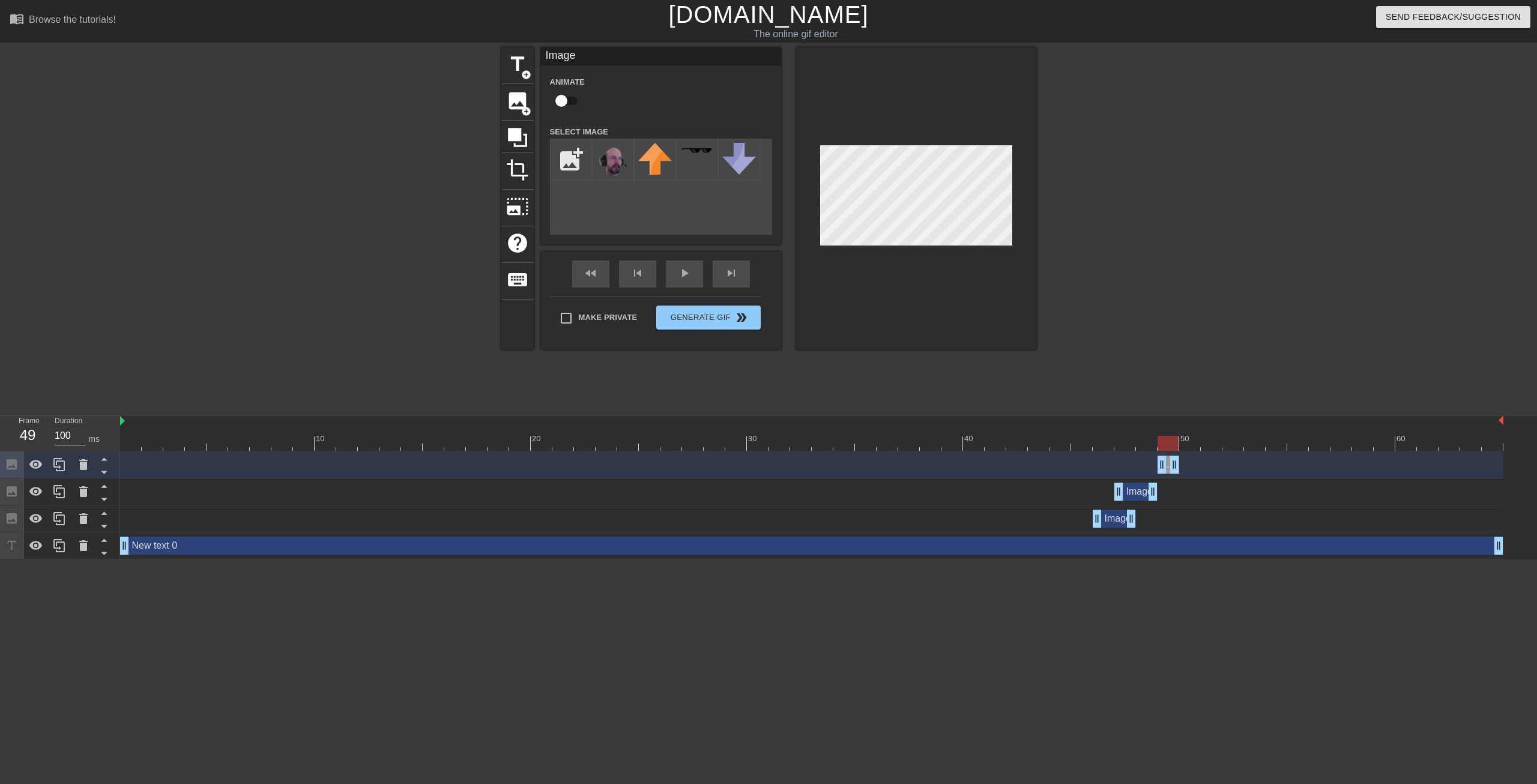
drag, startPoint x: 1192, startPoint y: 465, endPoint x: 1177, endPoint y: 467, distance: 15.1
click at [1177, 467] on div "Image drag_handle drag_handle" at bounding box center [1168, 464] width 22 height 18
click at [1184, 446] on div at bounding box center [811, 443] width 1383 height 15
click at [617, 156] on img at bounding box center [613, 160] width 33 height 36
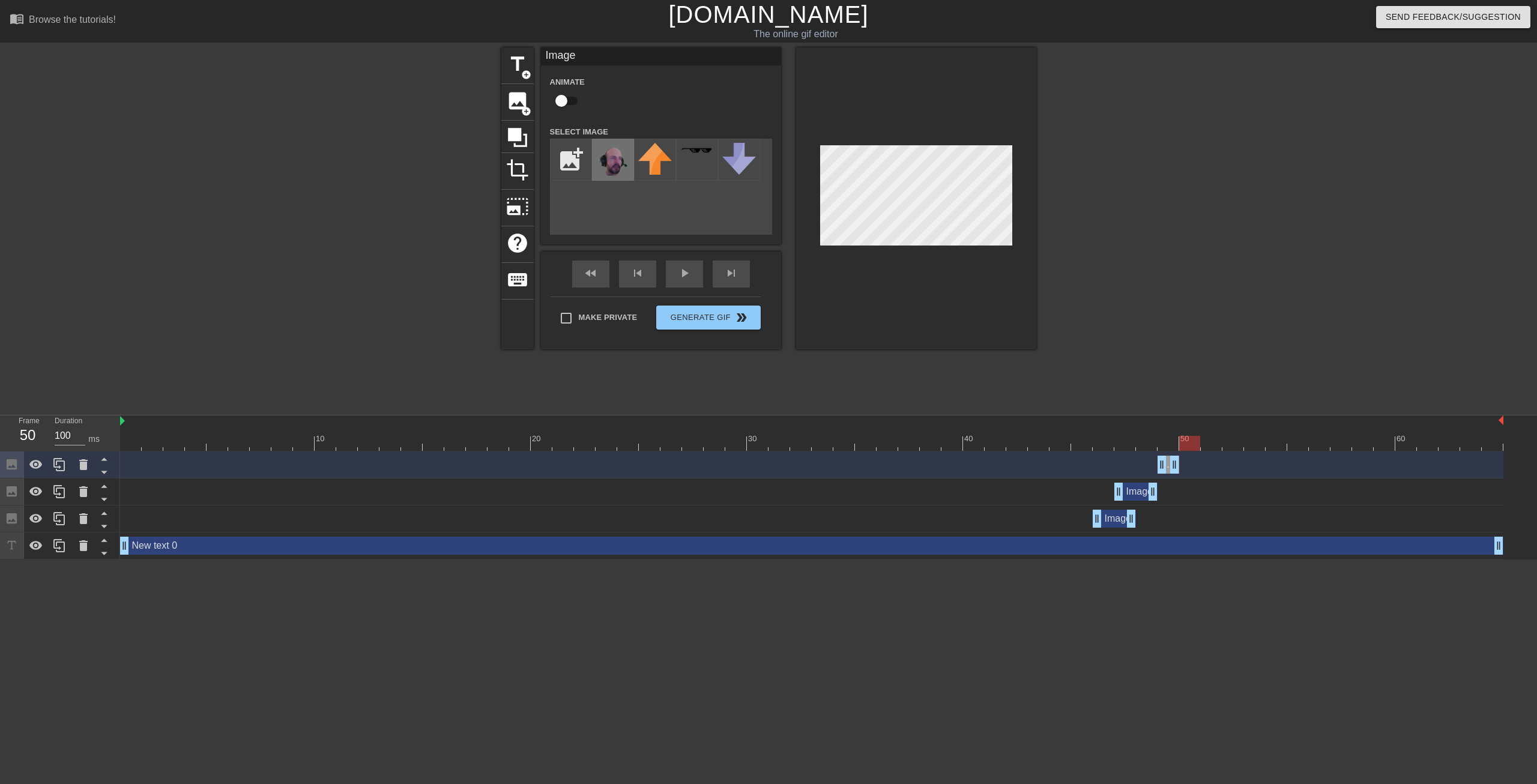
click at [617, 156] on img at bounding box center [613, 160] width 33 height 36
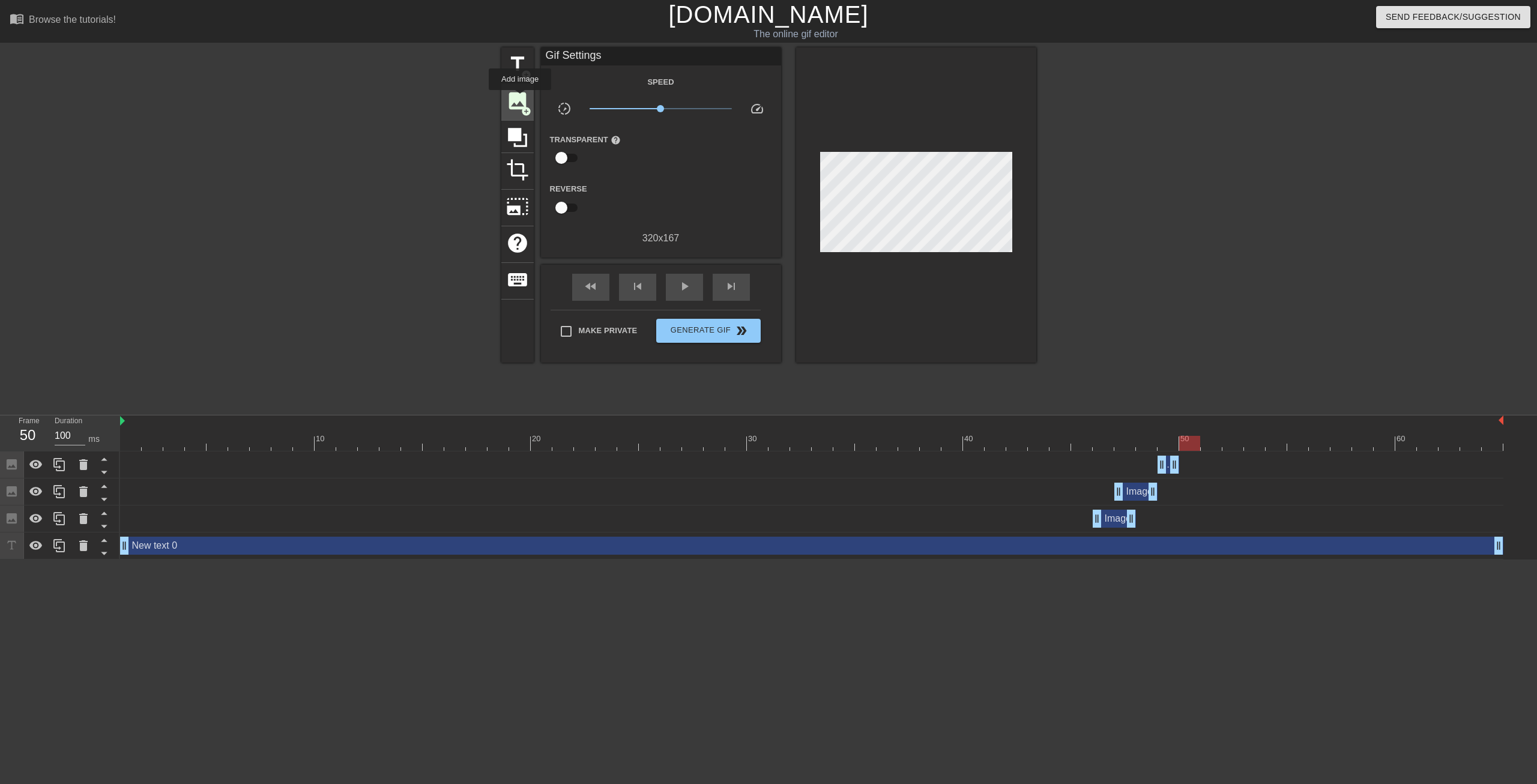
click at [520, 99] on span "image" at bounding box center [518, 100] width 23 height 23
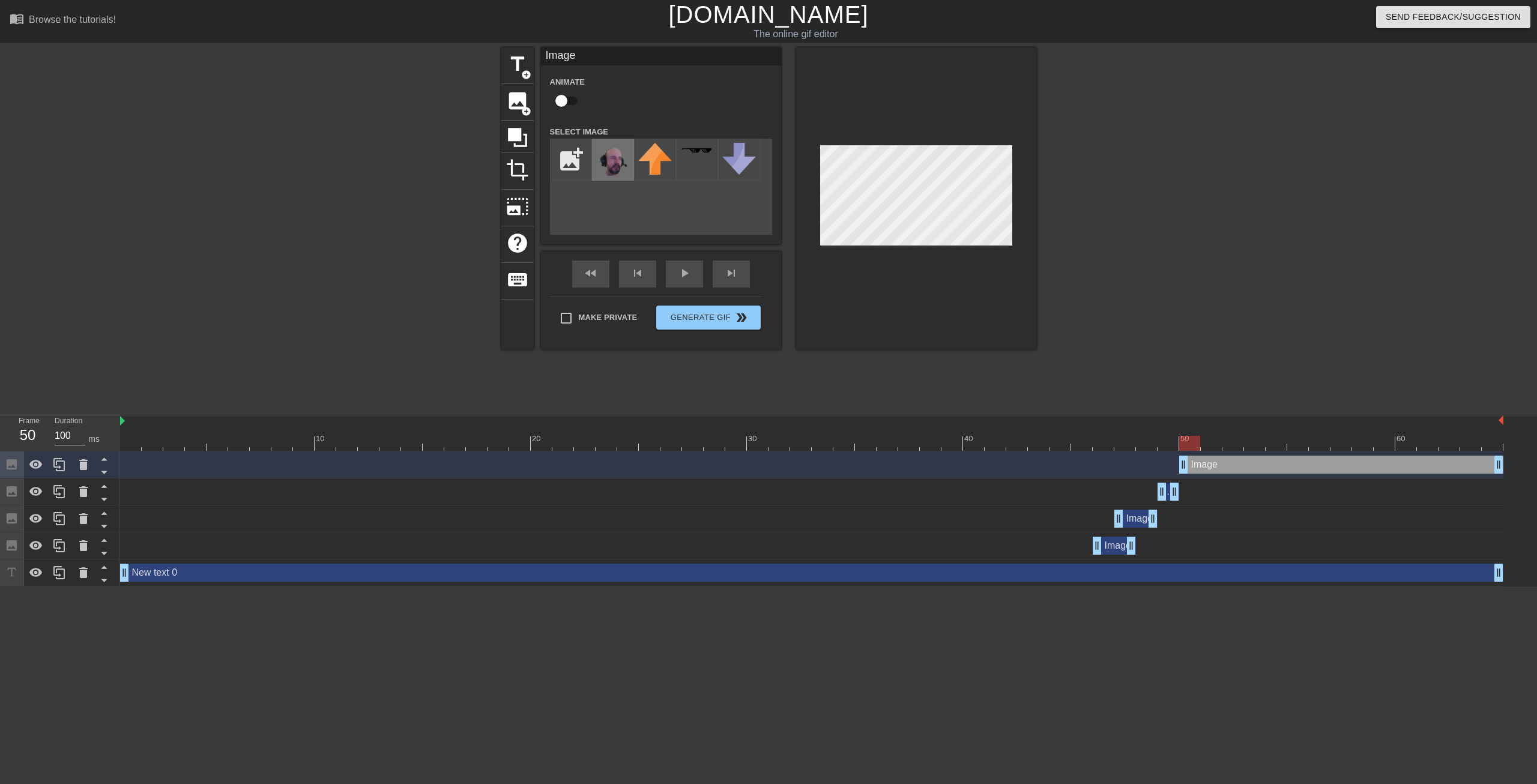
click at [606, 156] on img at bounding box center [613, 160] width 33 height 36
click at [894, 252] on div at bounding box center [916, 198] width 240 height 302
click at [934, 309] on div at bounding box center [916, 198] width 240 height 302
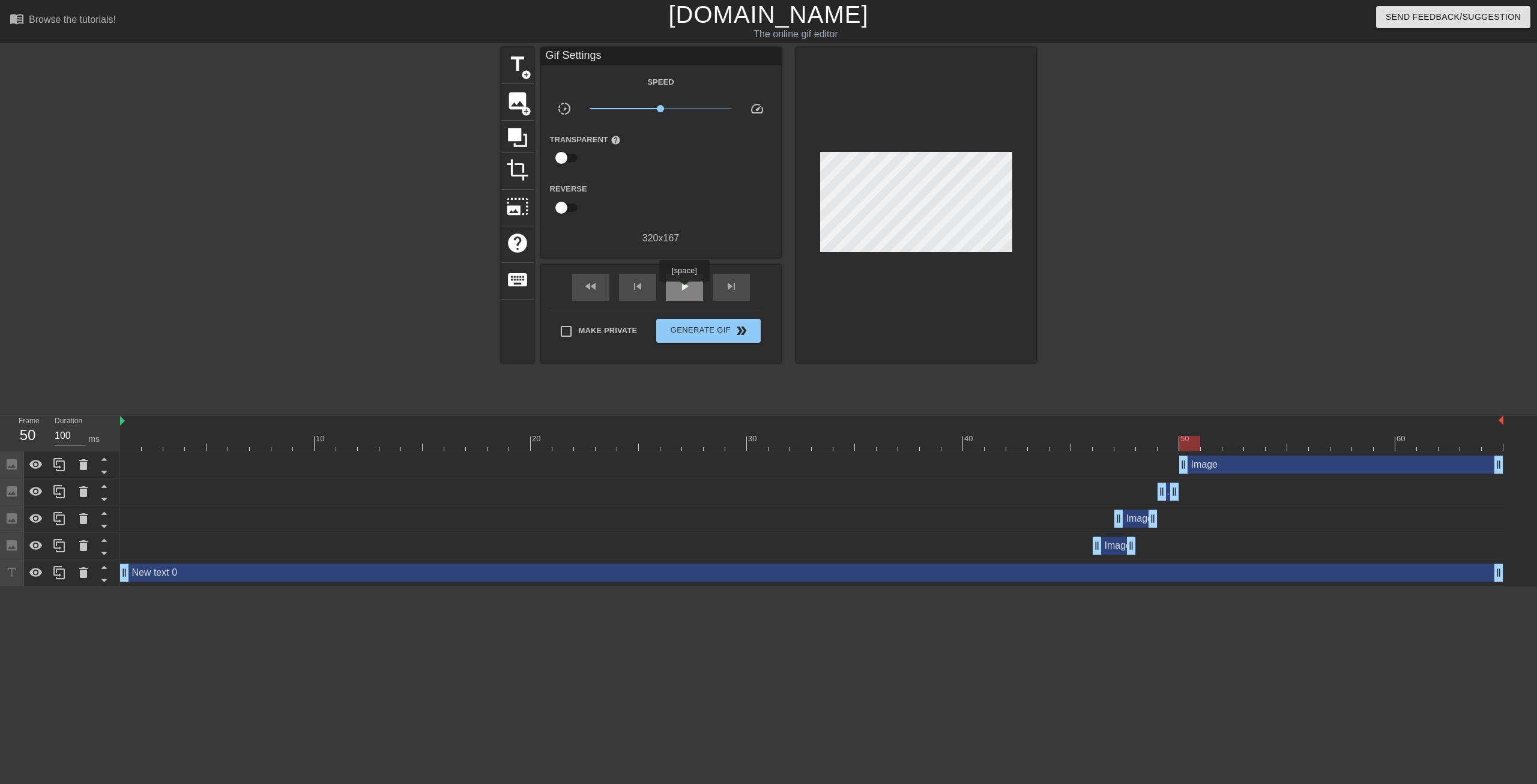
click at [684, 290] on span "play_arrow" at bounding box center [685, 287] width 15 height 15
click at [684, 290] on span "pause" at bounding box center [685, 287] width 15 height 15
drag, startPoint x: 1342, startPoint y: 446, endPoint x: 968, endPoint y: 429, distance: 374.4
click at [1071, 444] on div at bounding box center [1082, 443] width 21 height 15
click at [685, 292] on span "play_arrow" at bounding box center [685, 287] width 15 height 15
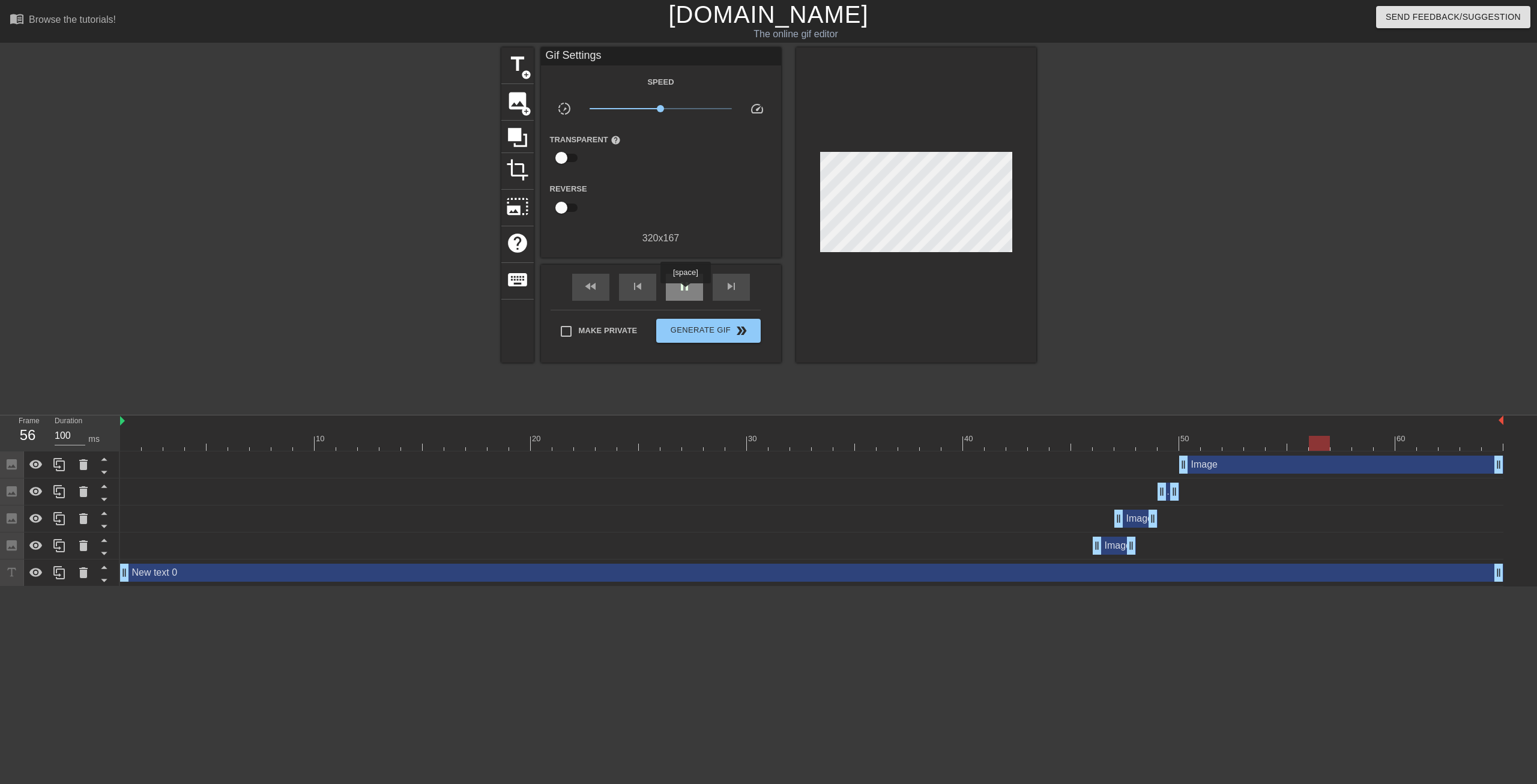
click at [685, 292] on span "pause" at bounding box center [685, 287] width 15 height 15
drag, startPoint x: 1321, startPoint y: 440, endPoint x: 1197, endPoint y: 442, distance: 124.0
click at [1197, 442] on div at bounding box center [1189, 443] width 21 height 15
drag, startPoint x: 1501, startPoint y: 469, endPoint x: 1205, endPoint y: 467, distance: 296.0
click at [1205, 467] on div "Image drag_handle drag_handle" at bounding box center [811, 464] width 1383 height 18
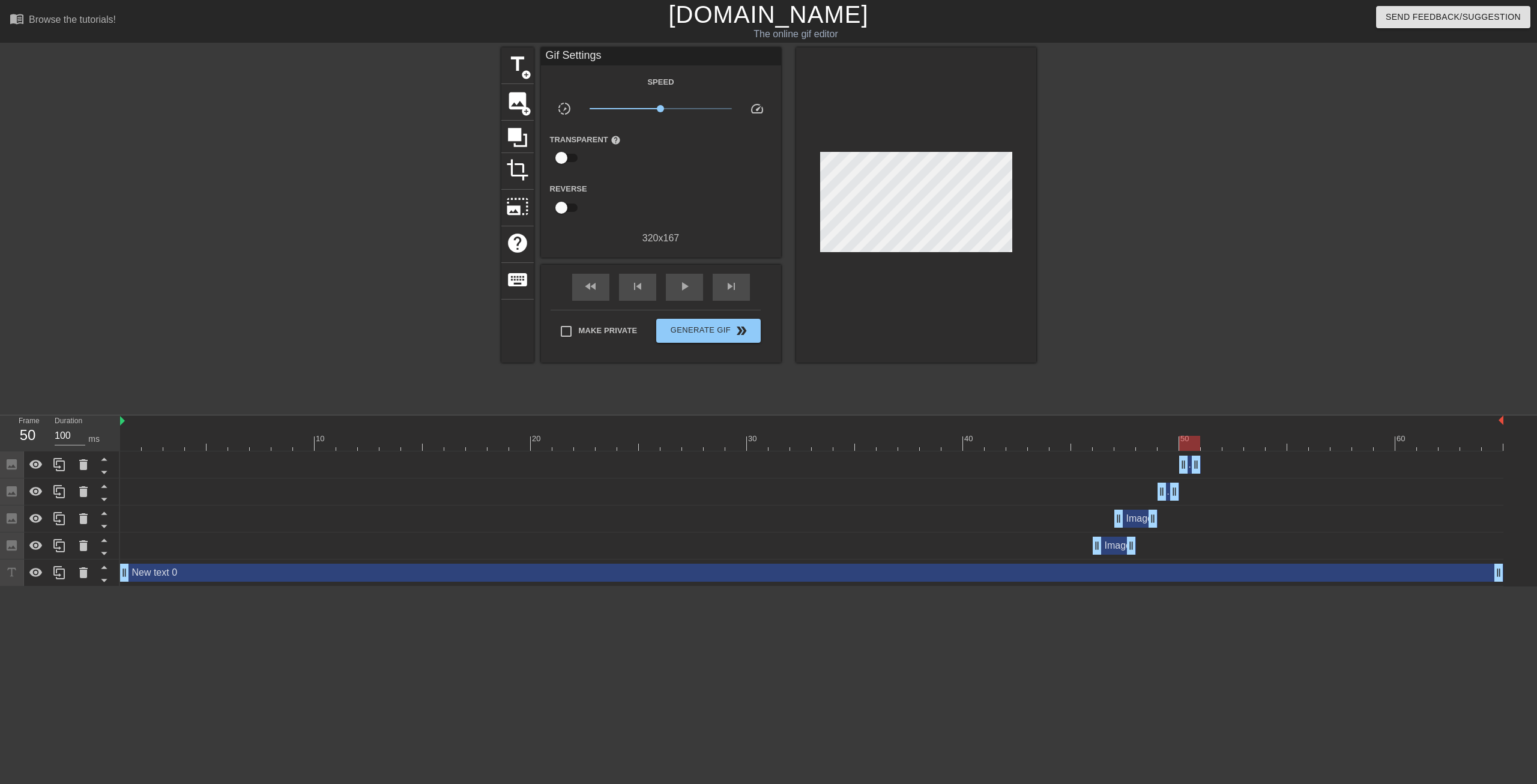
click at [1214, 448] on div at bounding box center [811, 443] width 1383 height 15
click at [511, 102] on span "image" at bounding box center [518, 100] width 23 height 23
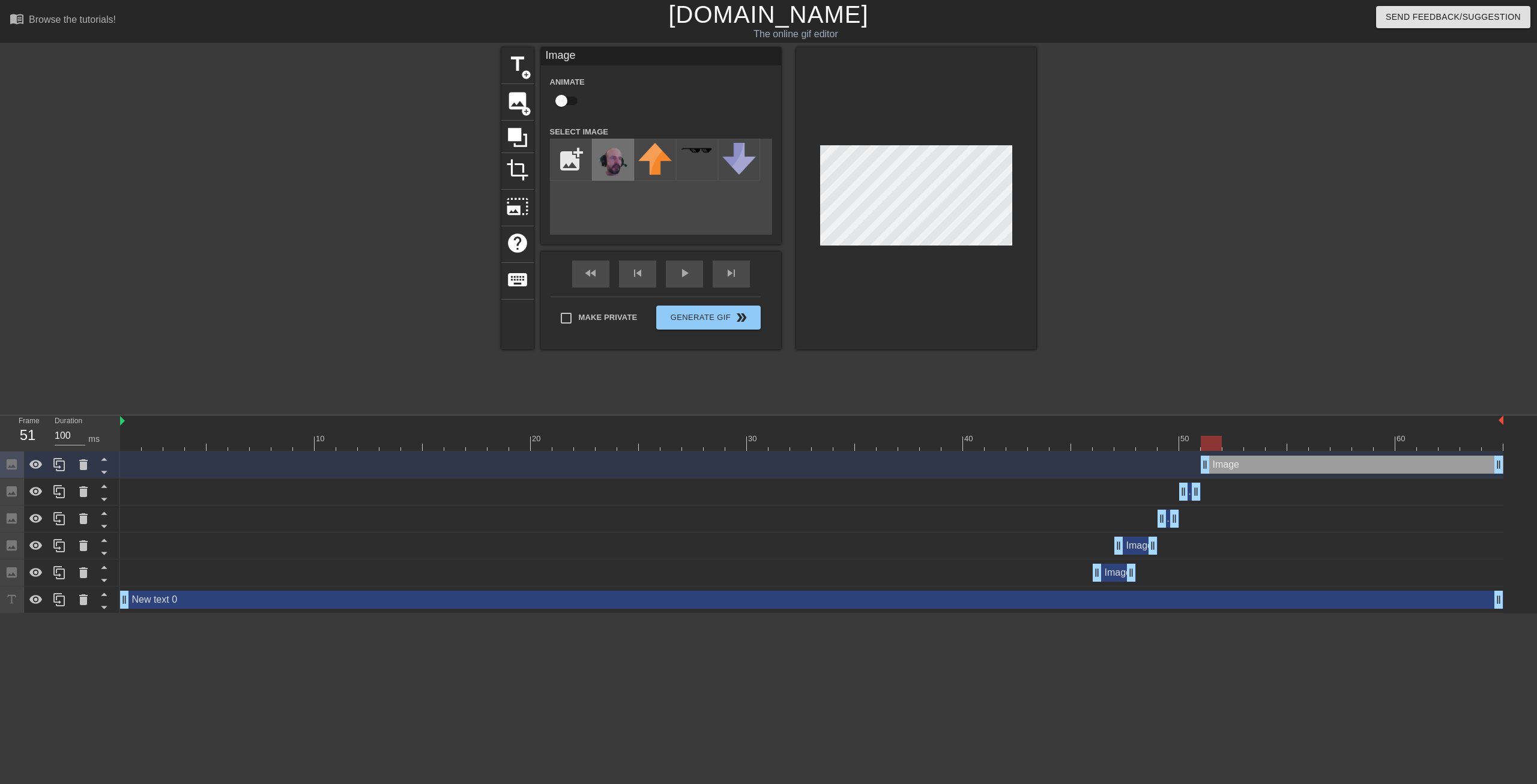
click at [621, 164] on img at bounding box center [613, 160] width 33 height 36
drag, startPoint x: 1495, startPoint y: 467, endPoint x: 1221, endPoint y: 457, distance: 274.2
click at [1221, 457] on div "Image drag_handle drag_handle" at bounding box center [1211, 464] width 22 height 18
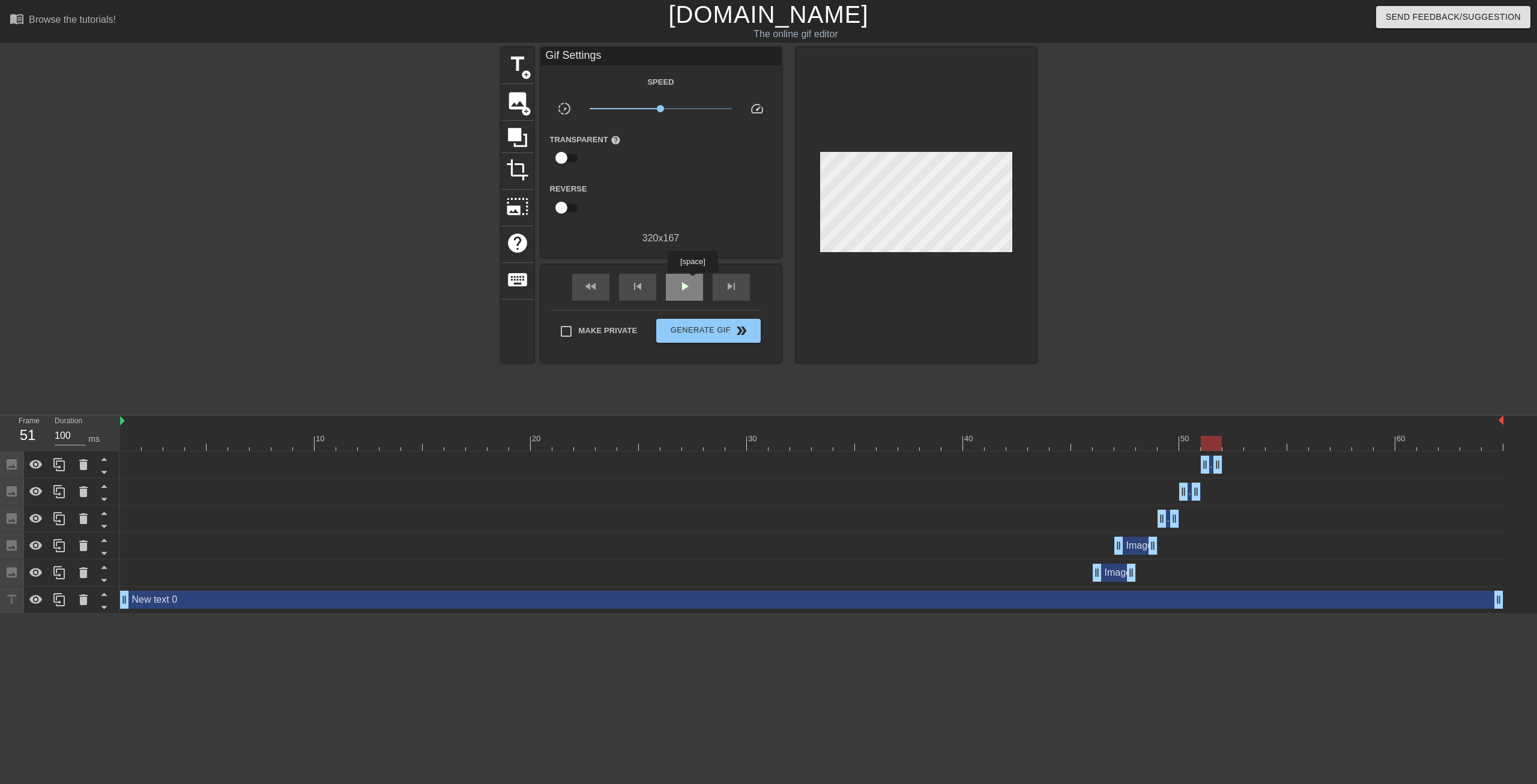
click at [692, 281] on div "play_arrow" at bounding box center [685, 287] width 37 height 27
click at [1227, 441] on div at bounding box center [811, 443] width 1383 height 15
click at [514, 99] on span "image" at bounding box center [518, 100] width 23 height 23
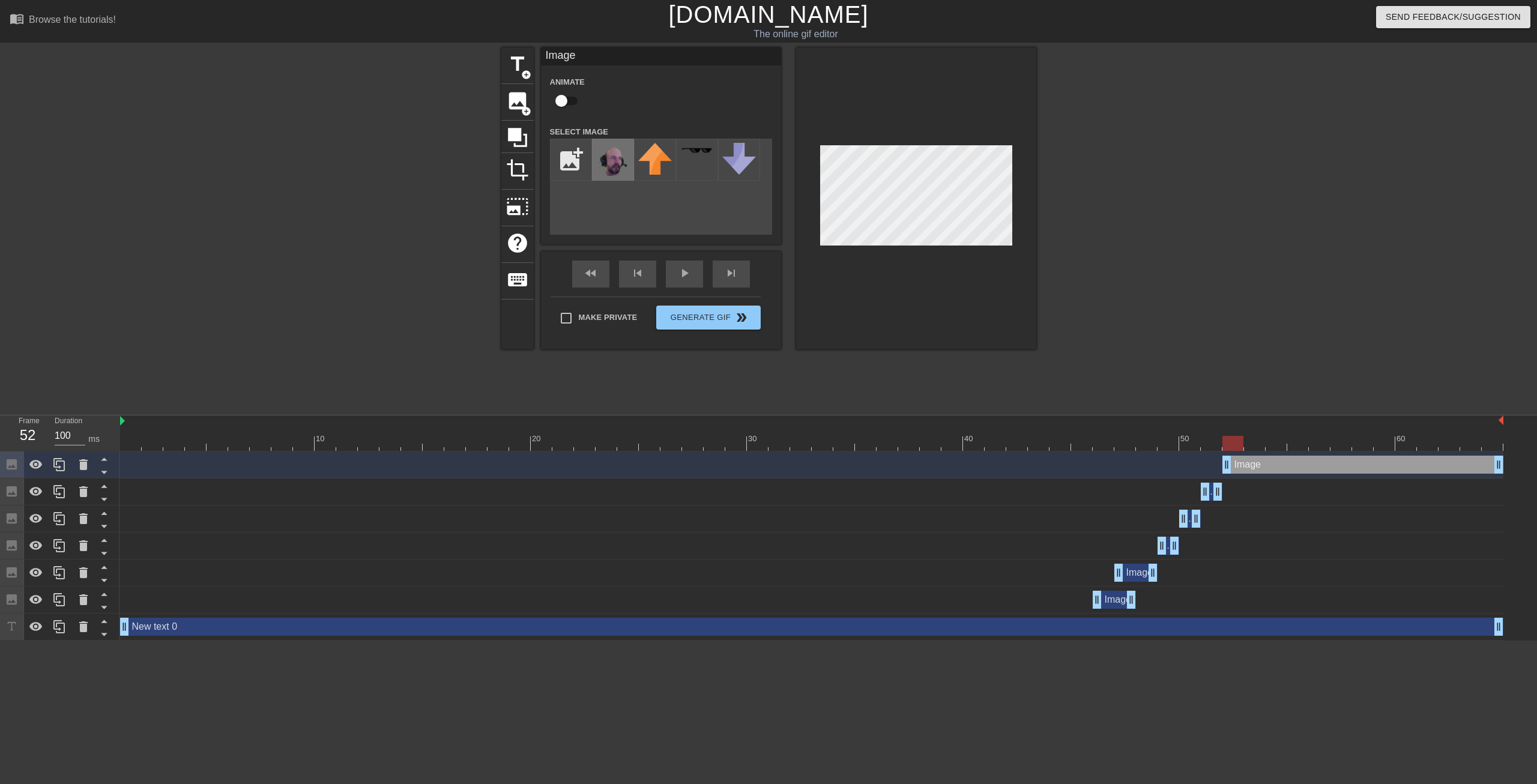
click at [618, 160] on img at bounding box center [613, 160] width 33 height 36
click at [920, 246] on div at bounding box center [916, 198] width 240 height 302
drag, startPoint x: 1497, startPoint y: 469, endPoint x: 1244, endPoint y: 459, distance: 253.2
click at [1244, 459] on div "Image drag_handle drag_handle" at bounding box center [1233, 464] width 22 height 18
click at [1256, 451] on div "Image drag_handle drag_handle" at bounding box center [811, 464] width 1383 height 27
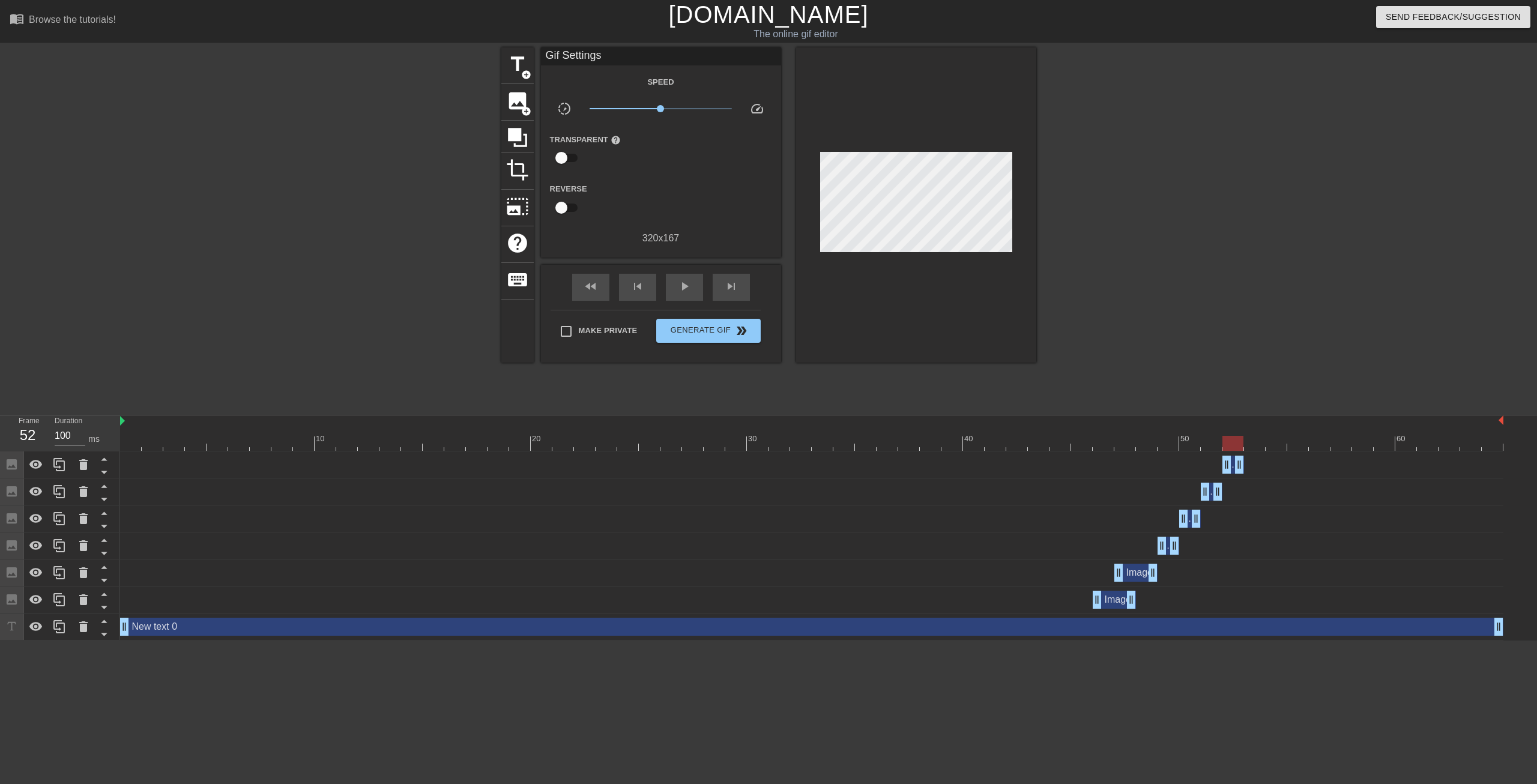
click at [1256, 446] on div at bounding box center [811, 443] width 1383 height 15
click at [519, 94] on span "image" at bounding box center [518, 100] width 23 height 23
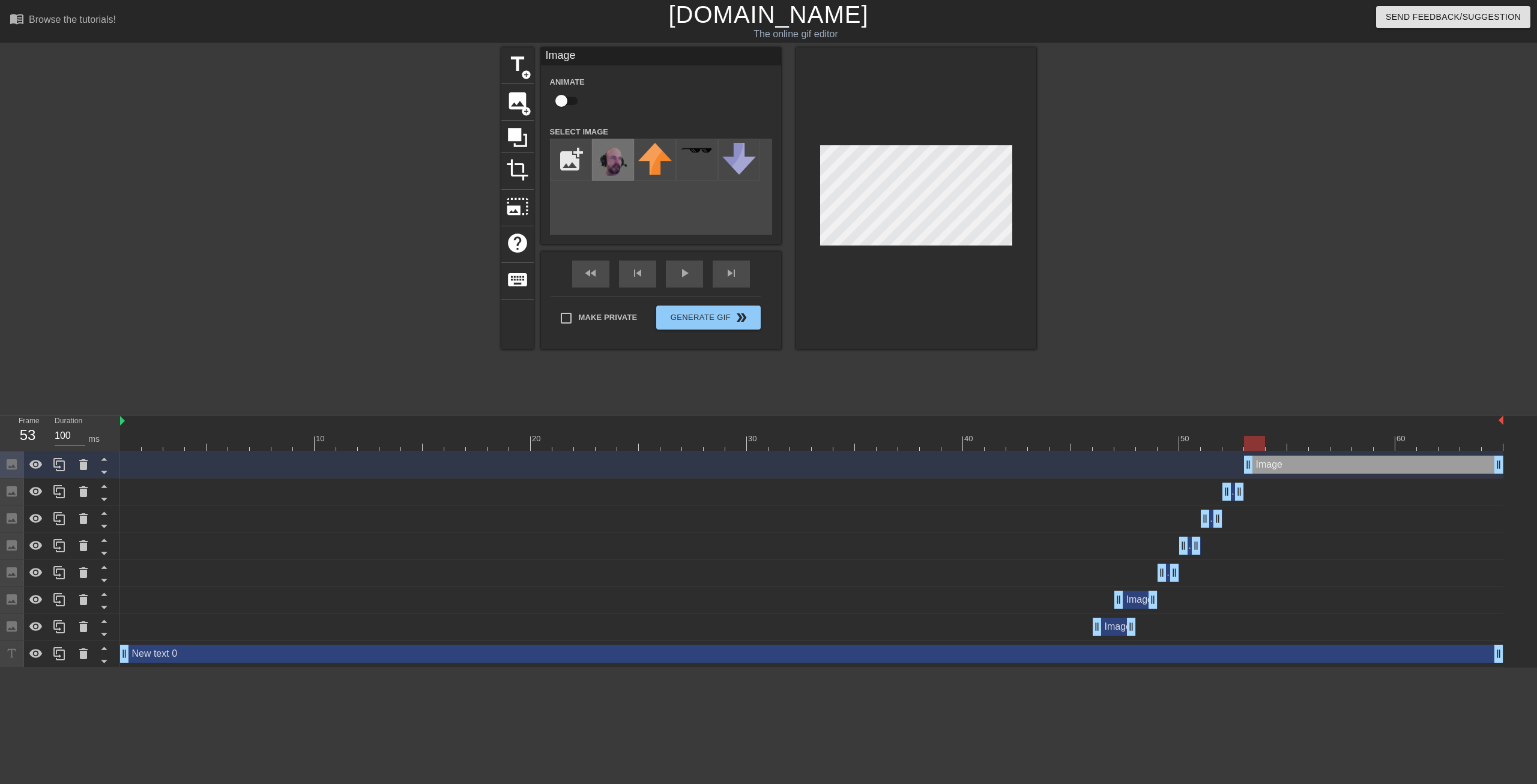
click at [625, 162] on img at bounding box center [613, 160] width 33 height 36
click at [1203, 254] on div at bounding box center [1141, 228] width 180 height 360
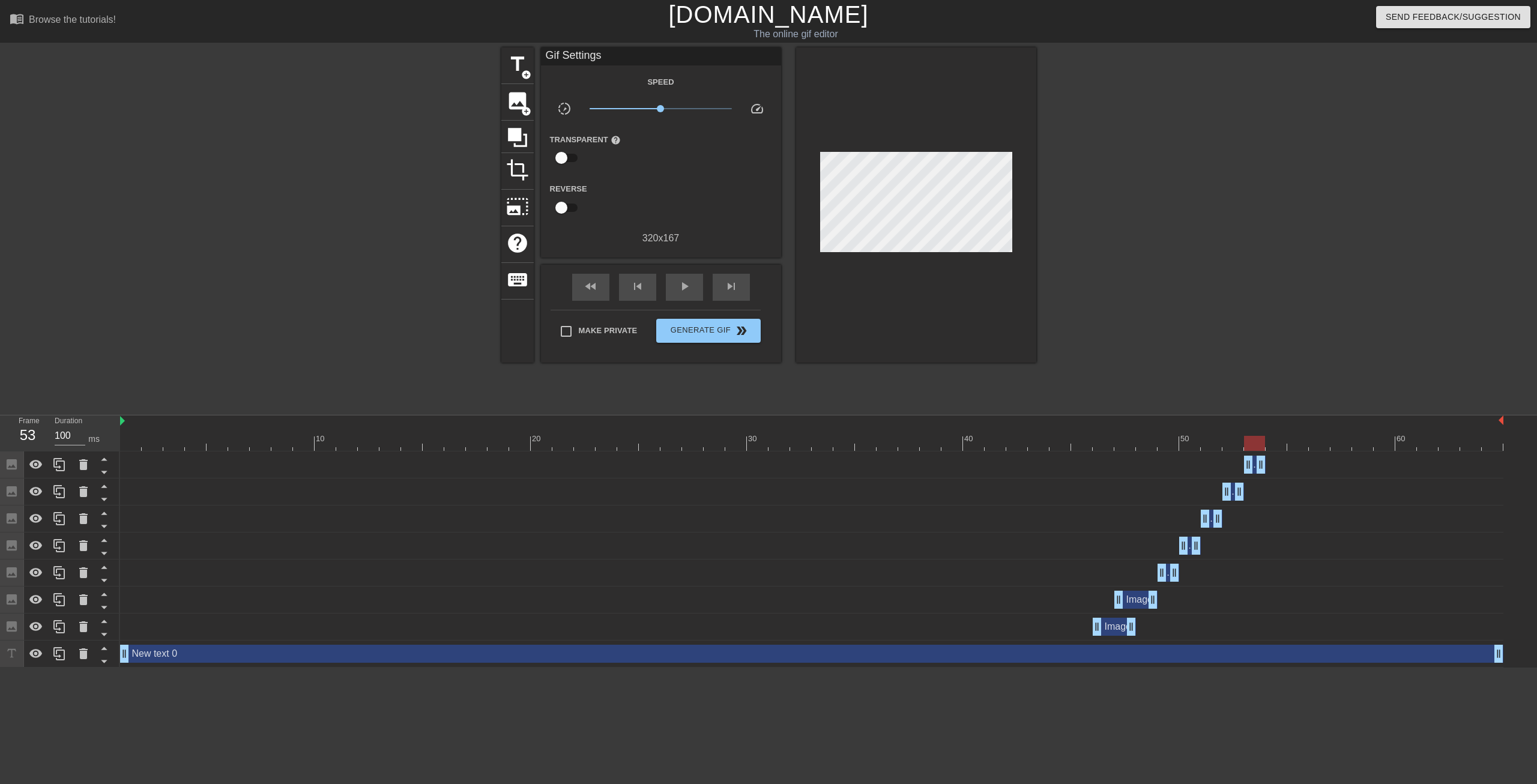
drag, startPoint x: 1501, startPoint y: 470, endPoint x: 1267, endPoint y: 464, distance: 234.1
click at [1267, 464] on div "Image drag_handle drag_handle" at bounding box center [811, 464] width 1383 height 18
click at [1284, 446] on div at bounding box center [811, 443] width 1383 height 15
click at [521, 109] on span "add_circle" at bounding box center [526, 111] width 11 height 11
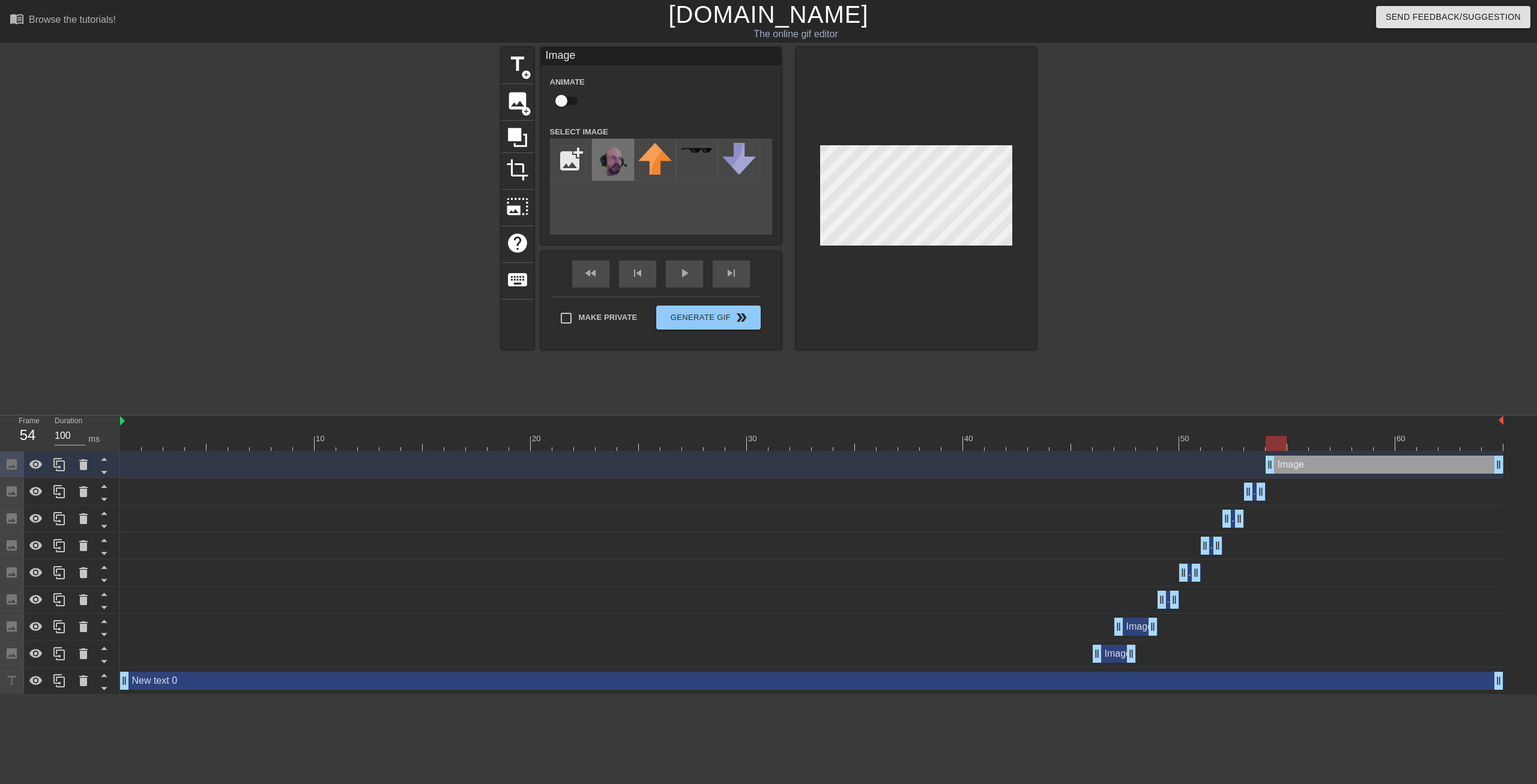
drag, startPoint x: 621, startPoint y: 161, endPoint x: 633, endPoint y: 162, distance: 12.0
click at [621, 161] on img at bounding box center [613, 160] width 33 height 36
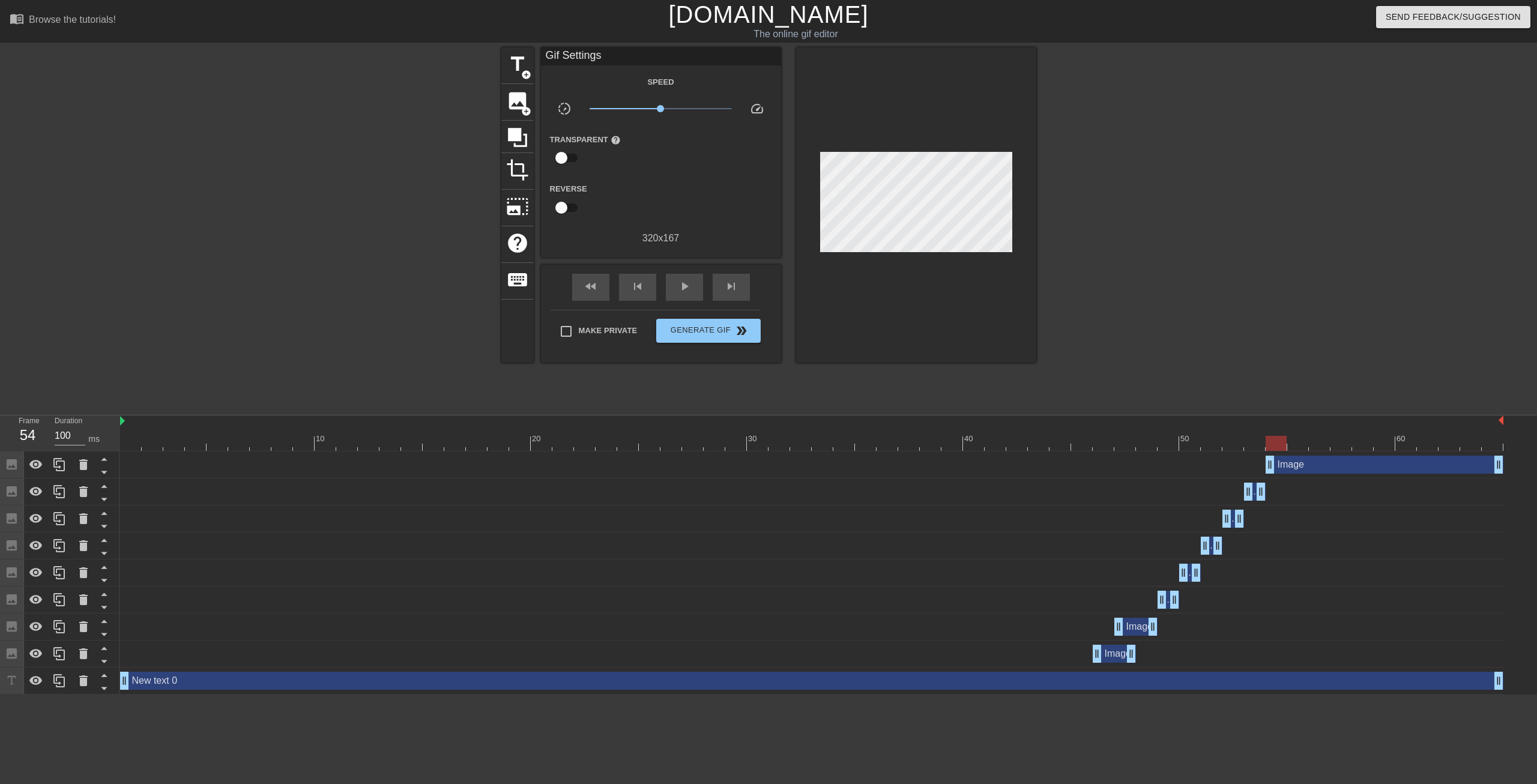
click at [979, 296] on div at bounding box center [916, 205] width 240 height 315
drag, startPoint x: 1498, startPoint y: 464, endPoint x: 1280, endPoint y: 466, distance: 218.0
click at [1280, 466] on div "Image drag_handle drag_handle" at bounding box center [1276, 464] width 22 height 18
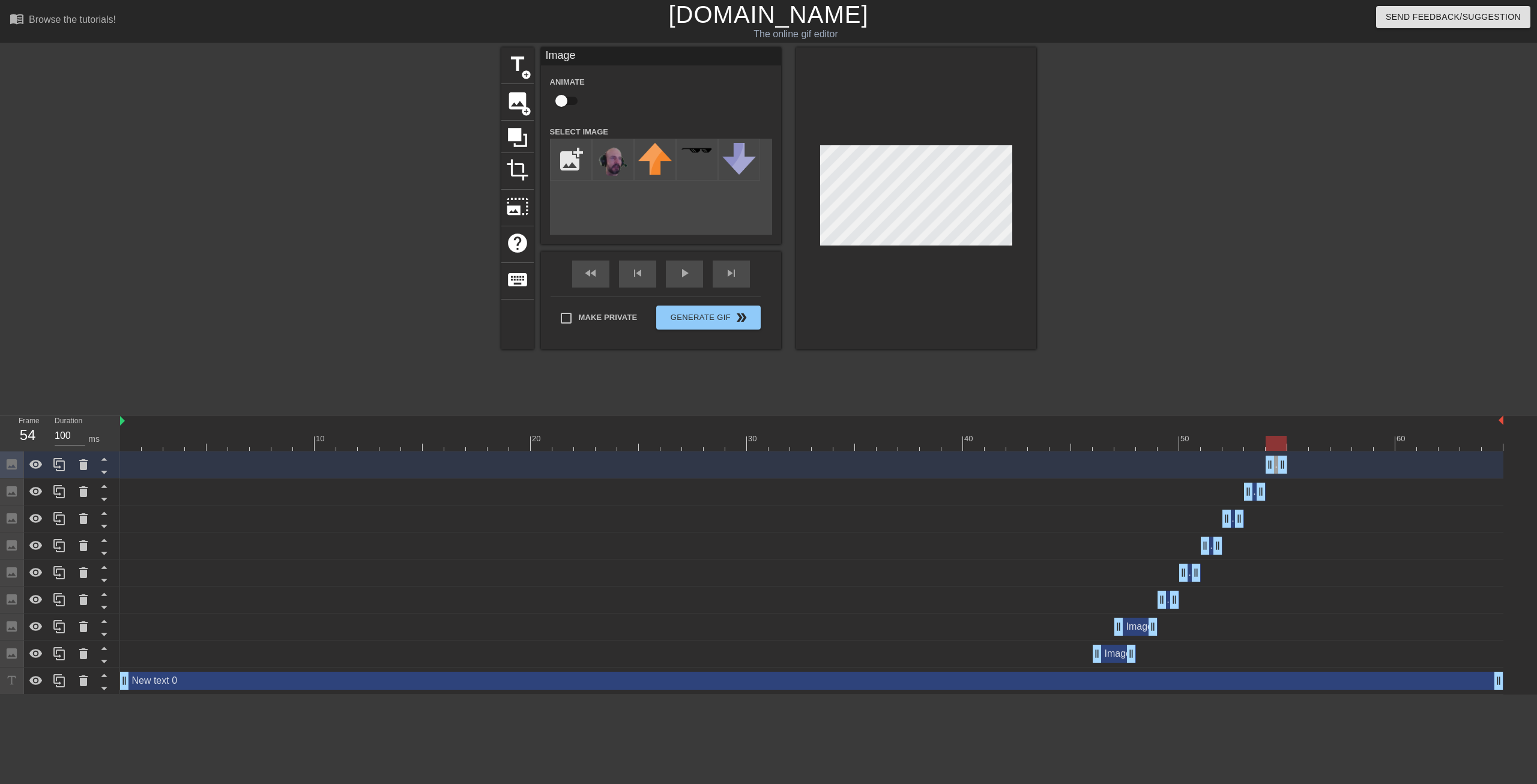
click at [1300, 449] on div at bounding box center [811, 443] width 1383 height 15
click at [618, 156] on img at bounding box center [613, 160] width 33 height 36
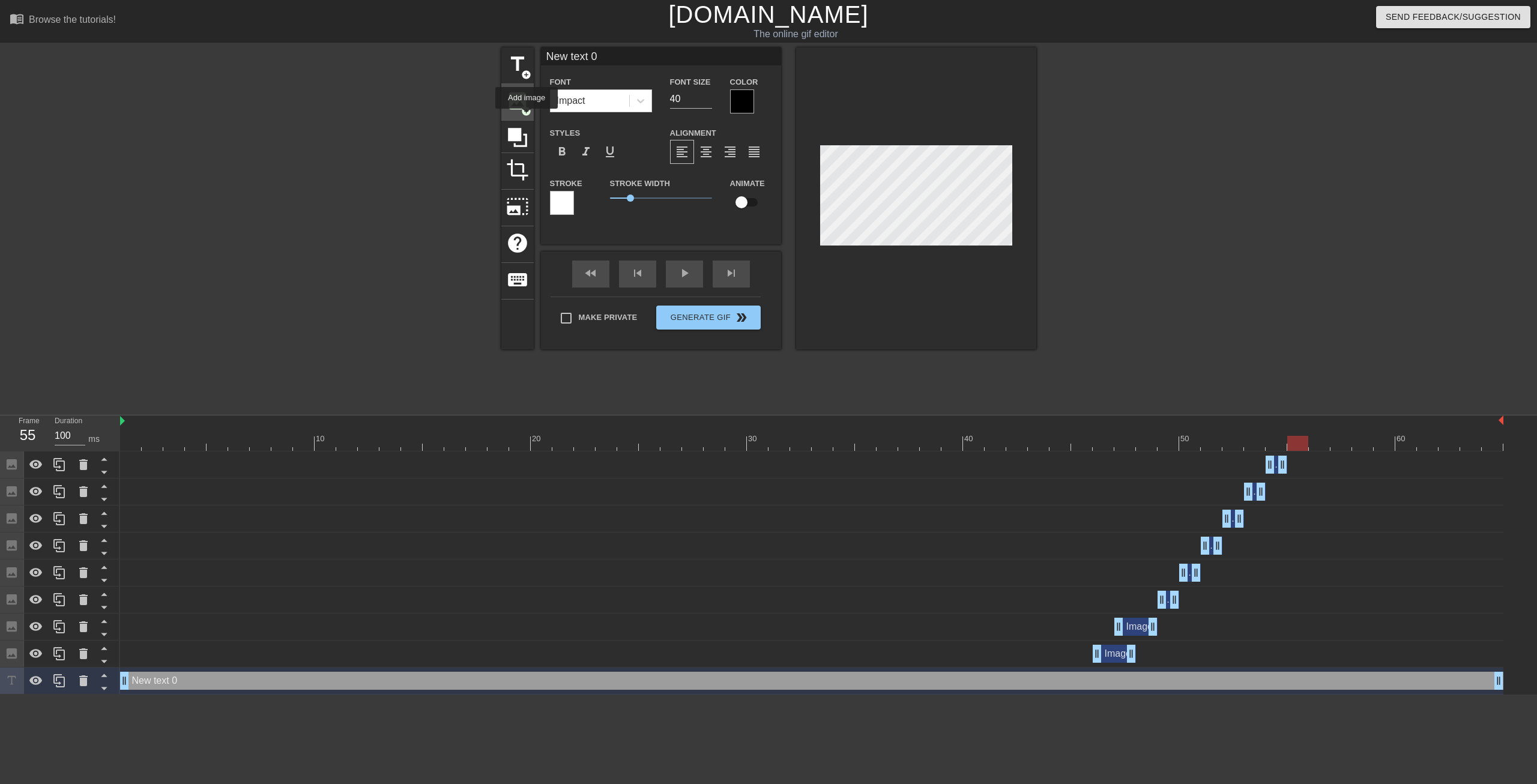
click at [527, 117] on div "image add_circle" at bounding box center [518, 102] width 32 height 36
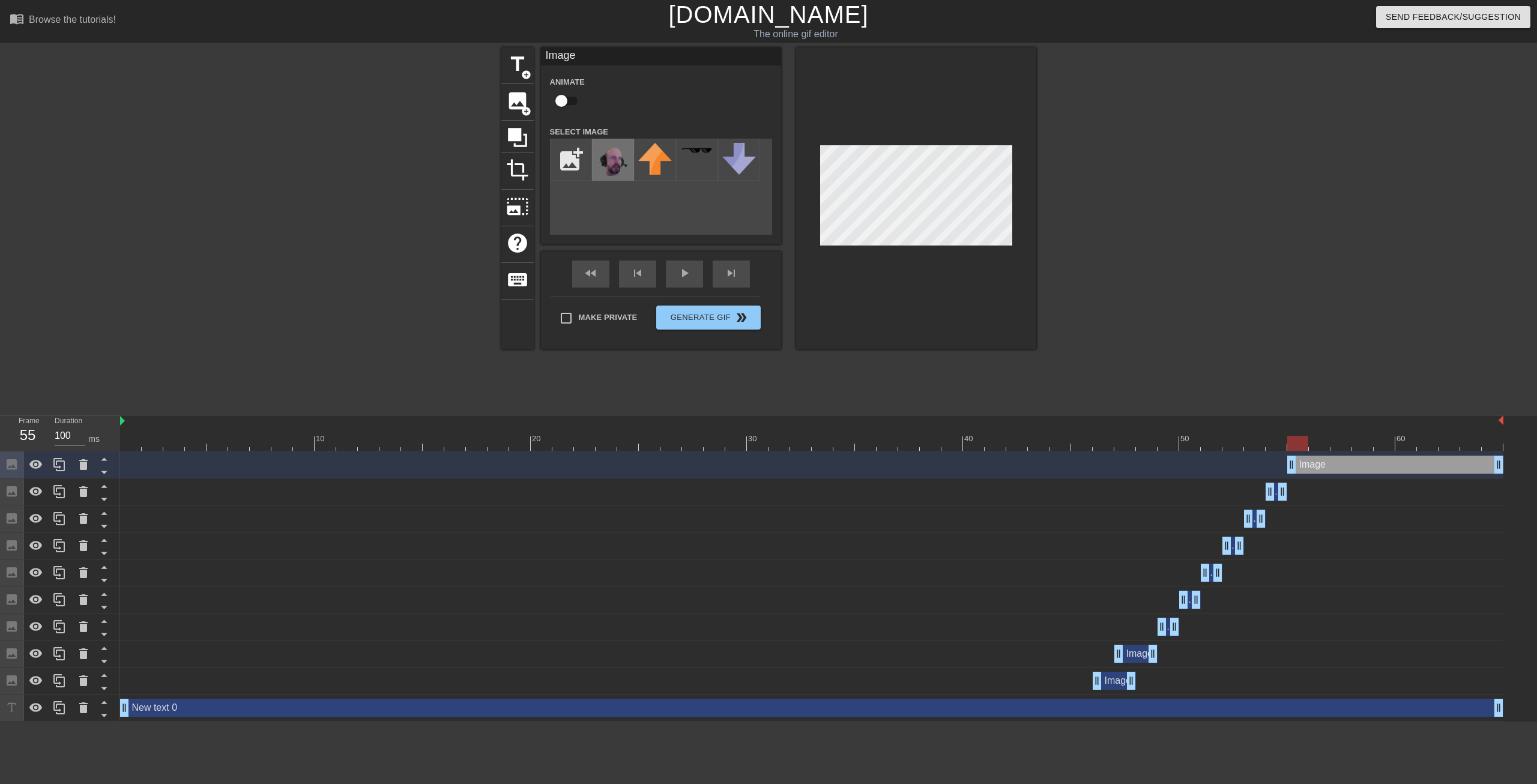
click at [624, 164] on img at bounding box center [613, 160] width 33 height 36
click at [836, 441] on div at bounding box center [811, 443] width 1383 height 15
click at [688, 275] on div "play_arrow" at bounding box center [685, 274] width 37 height 27
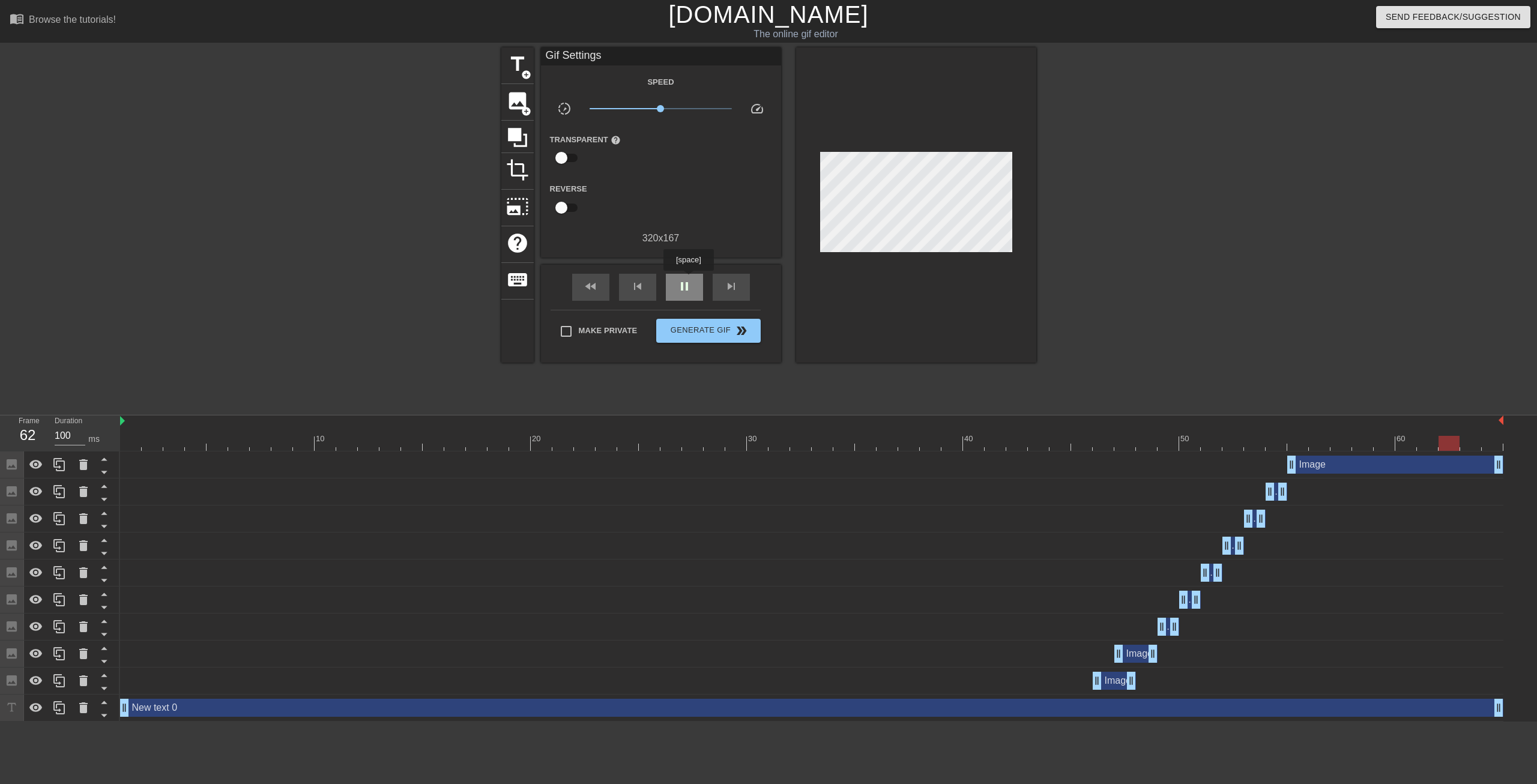
click at [688, 279] on span "pause" at bounding box center [685, 287] width 15 height 15
click at [1316, 442] on div at bounding box center [811, 443] width 1383 height 15
click at [1297, 442] on div at bounding box center [811, 443] width 1383 height 15
drag, startPoint x: 1496, startPoint y: 469, endPoint x: 1311, endPoint y: 464, distance: 185.1
click at [1311, 464] on div "Image drag_handle drag_handle" at bounding box center [811, 464] width 1383 height 18
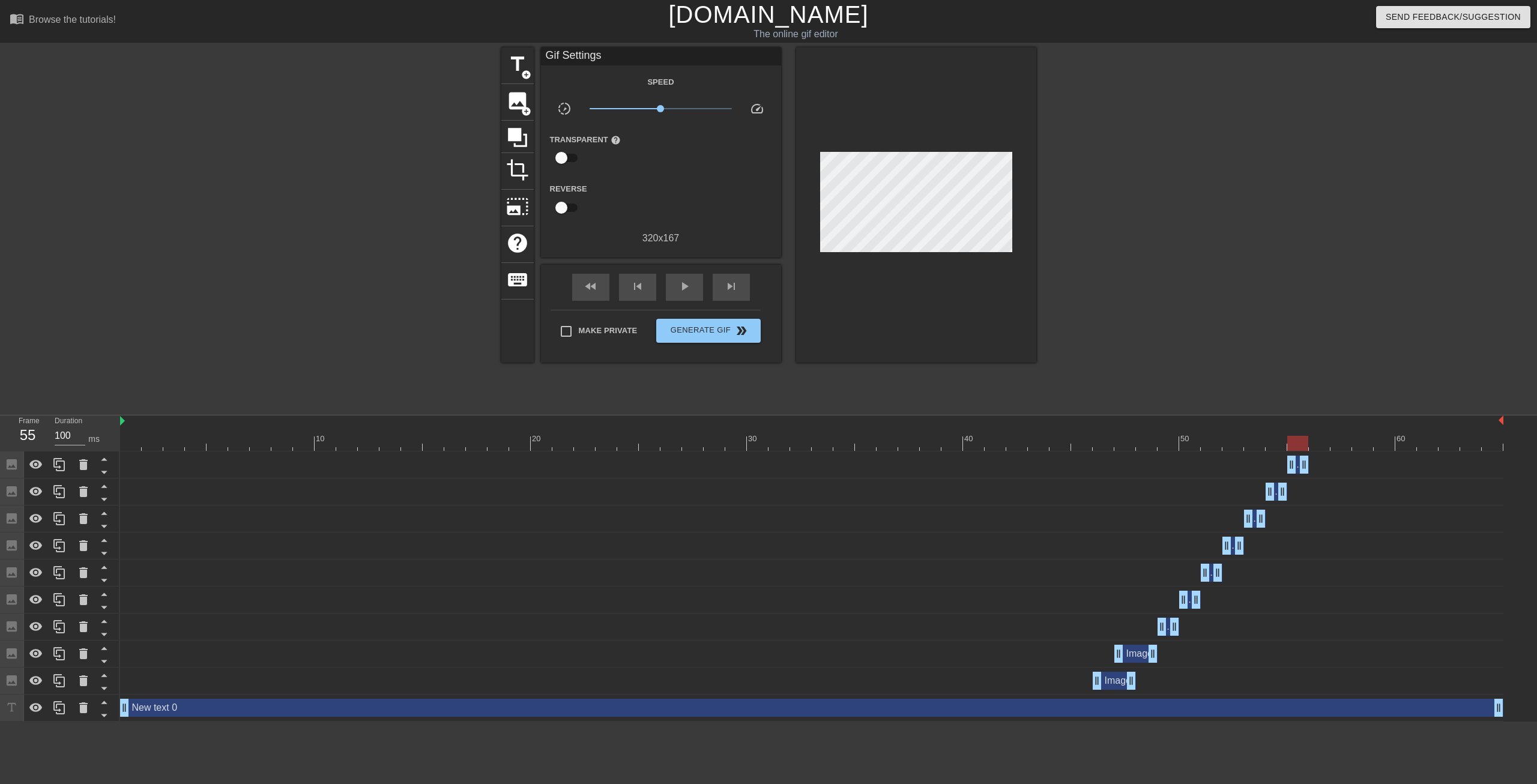
click at [1321, 451] on div "Image drag_handle drag_handle" at bounding box center [811, 464] width 1383 height 27
click at [1321, 446] on div at bounding box center [811, 443] width 1383 height 15
click at [529, 106] on span "add_circle" at bounding box center [526, 111] width 11 height 11
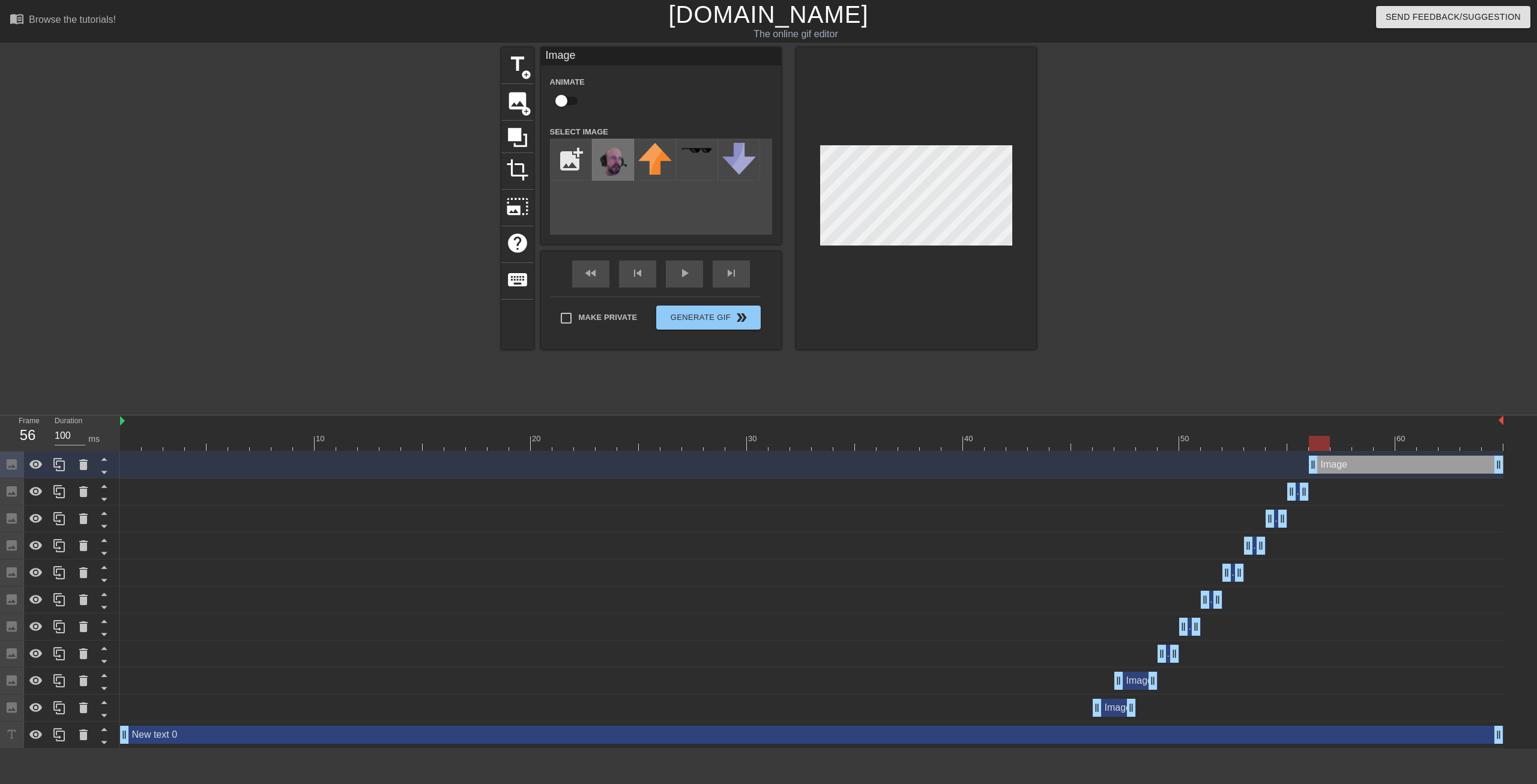
click at [619, 164] on img at bounding box center [613, 160] width 33 height 36
click at [1023, 443] on div at bounding box center [811, 443] width 1383 height 15
click at [700, 273] on div "play_arrow" at bounding box center [685, 274] width 37 height 27
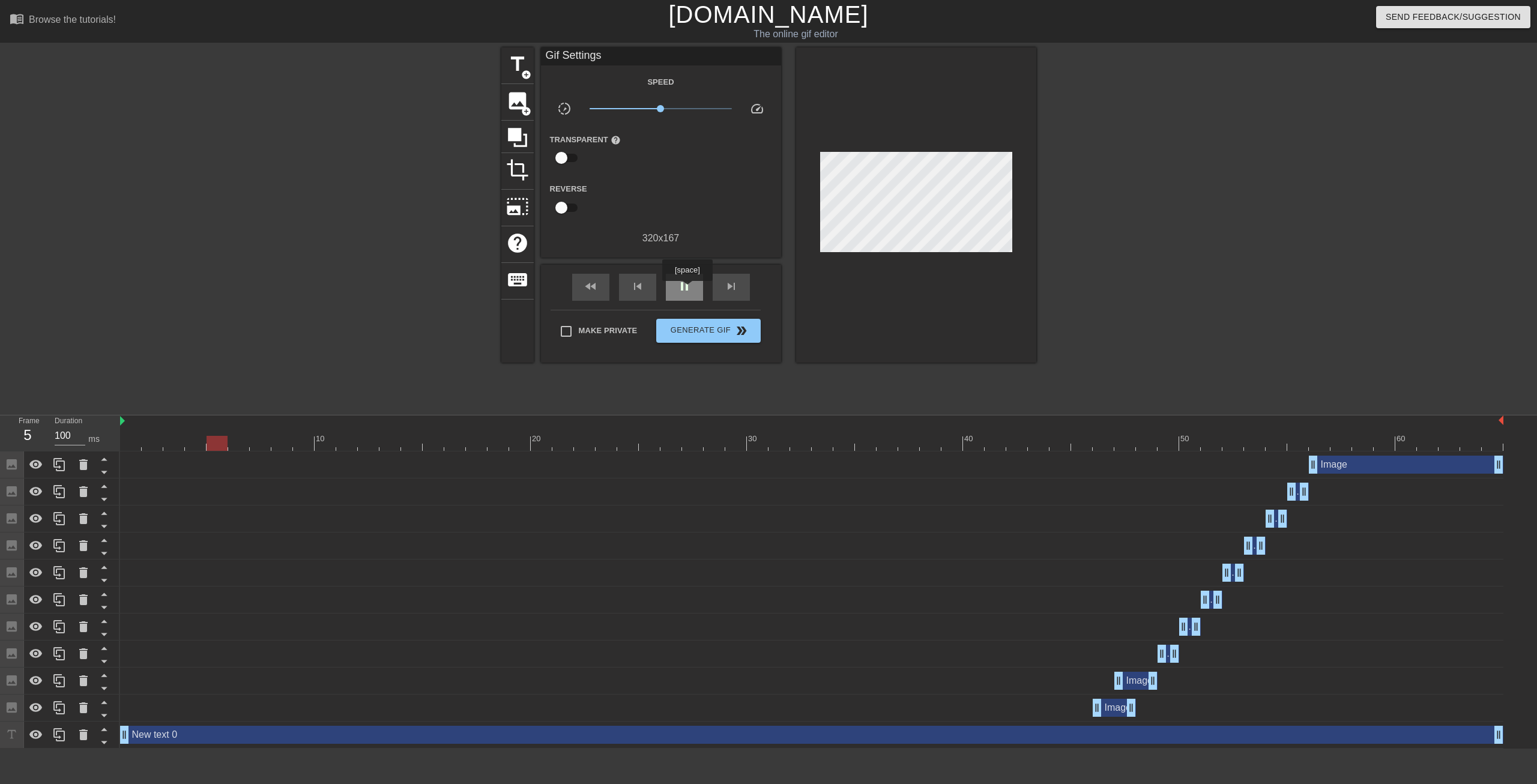
click at [687, 289] on span "pause" at bounding box center [685, 287] width 15 height 15
click at [692, 288] on div "play_arrow" at bounding box center [685, 287] width 37 height 27
click at [692, 288] on div "pause" at bounding box center [685, 287] width 37 height 27
click at [568, 164] on input "checkbox" at bounding box center [561, 158] width 68 height 23
checkbox input "true"
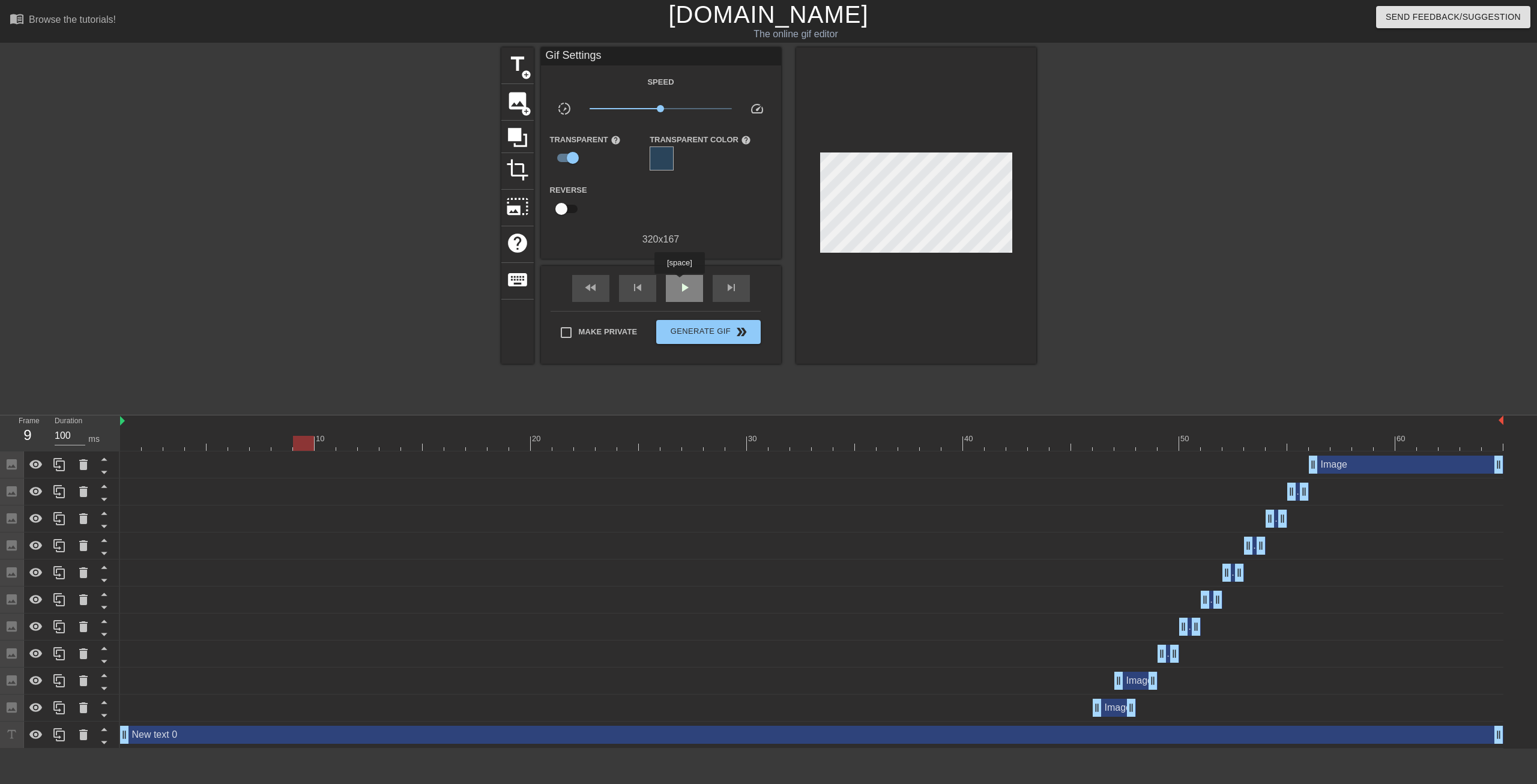
click at [681, 283] on span "play_arrow" at bounding box center [685, 288] width 15 height 15
click at [684, 289] on span "pause" at bounding box center [685, 288] width 15 height 15
click at [567, 328] on input "Make Private" at bounding box center [566, 332] width 25 height 25
checkbox input "true"
click at [702, 335] on span "Generate Gif double_arrow" at bounding box center [708, 332] width 94 height 15
